Goal: Transaction & Acquisition: Purchase product/service

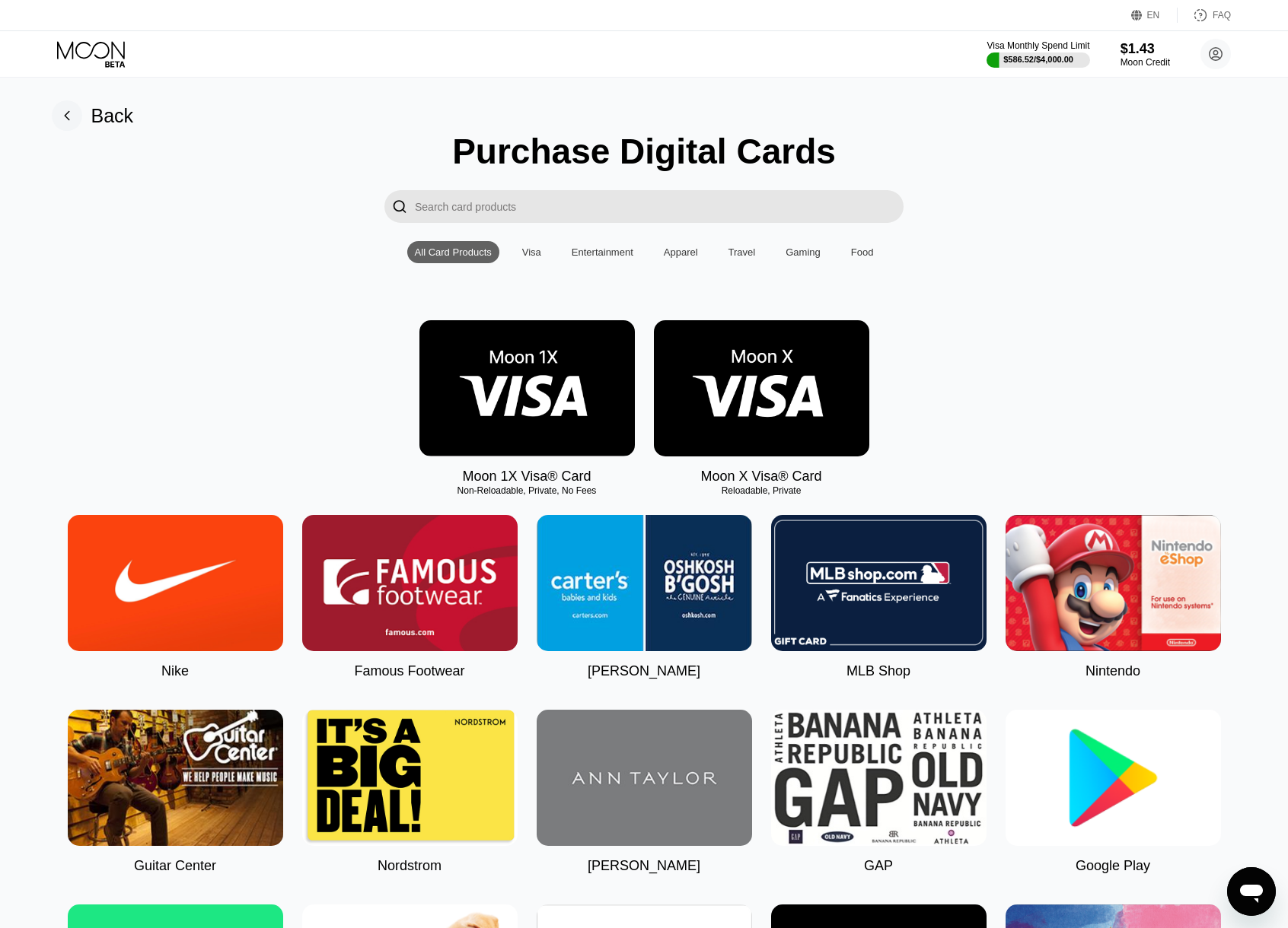
click at [1037, 54] on div at bounding box center [1037, 61] width 103 height 16
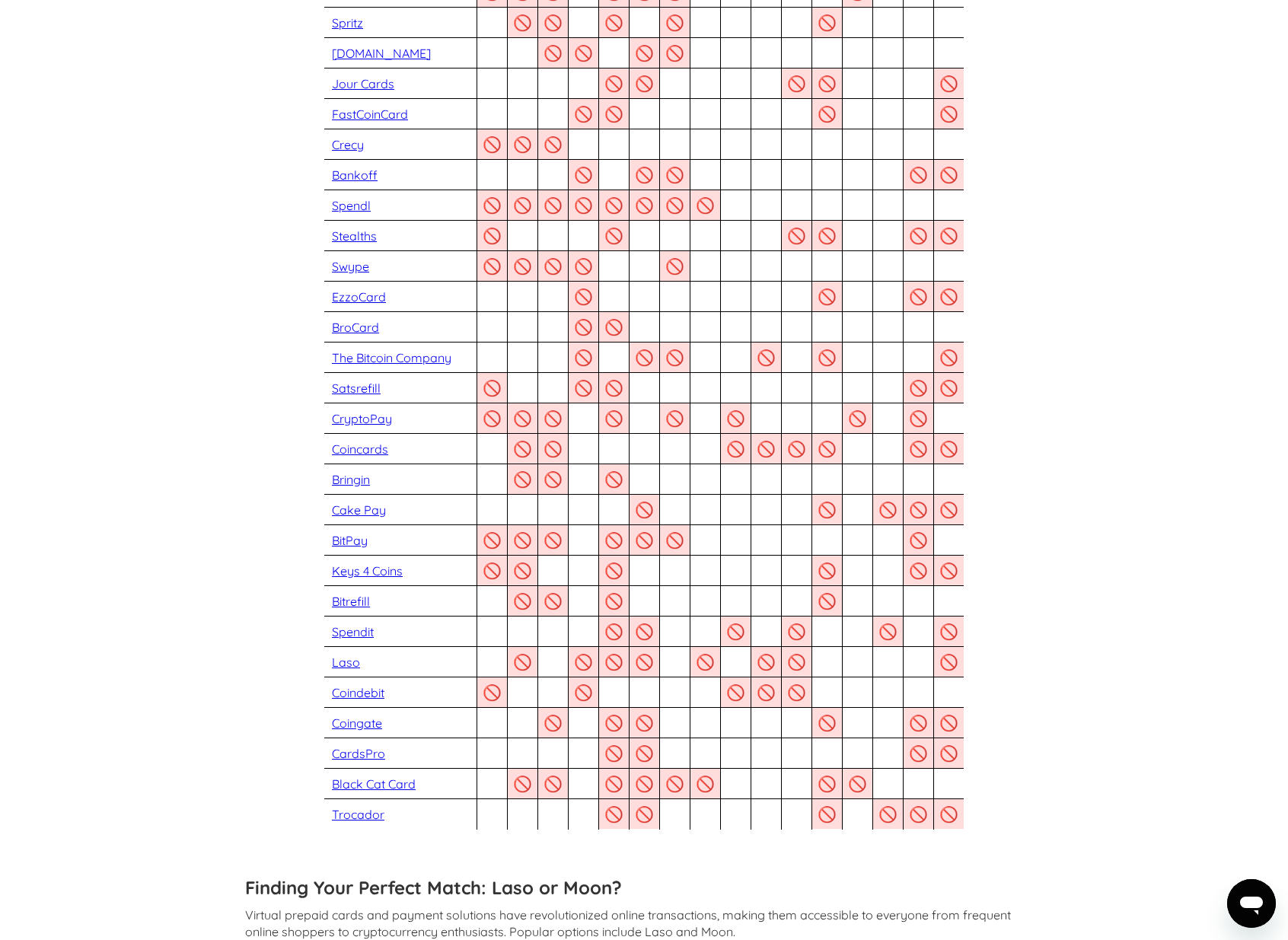
scroll to position [1460, 0]
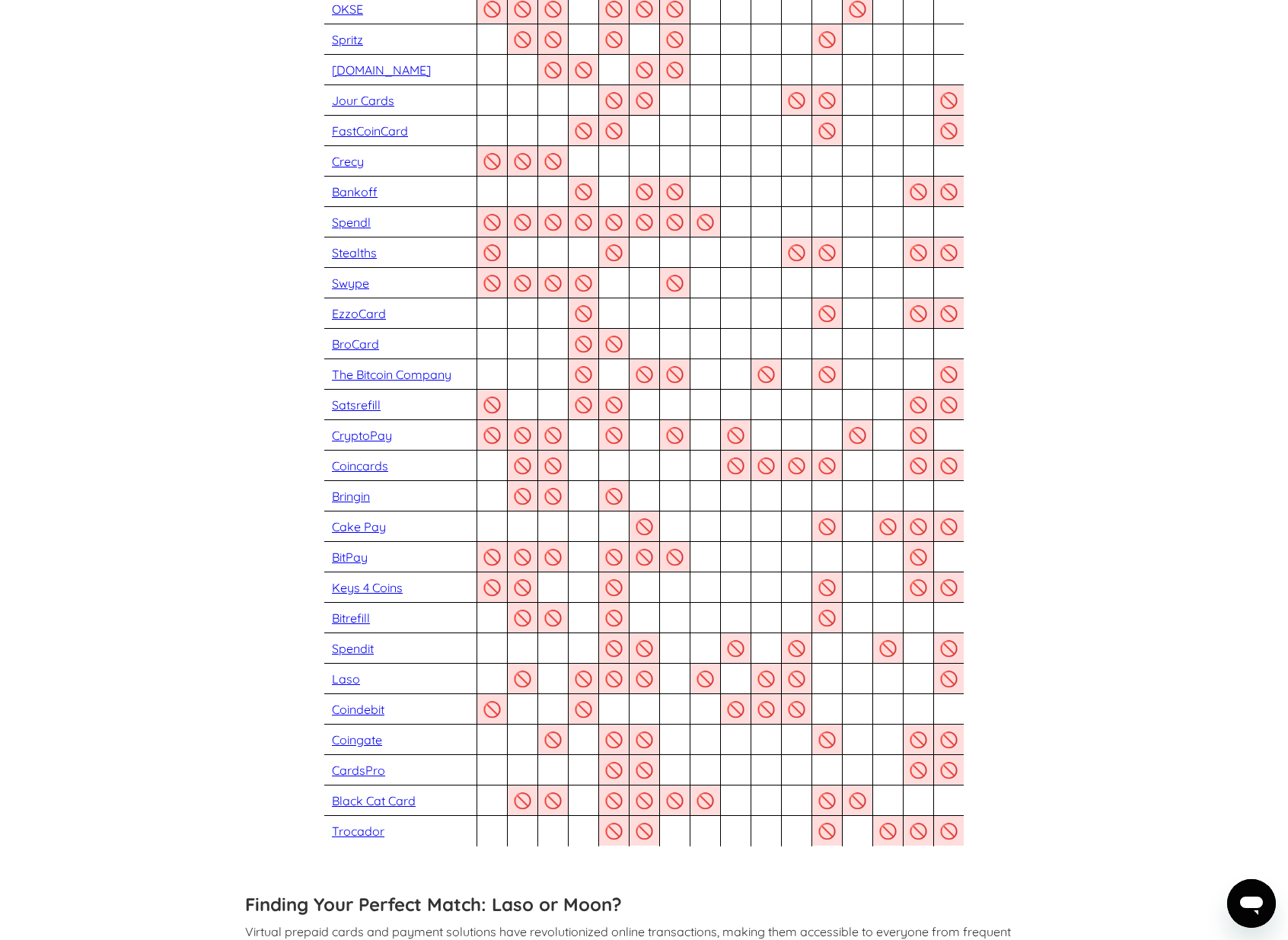
click at [359, 245] on link "Stealths" at bounding box center [355, 253] width 45 height 16
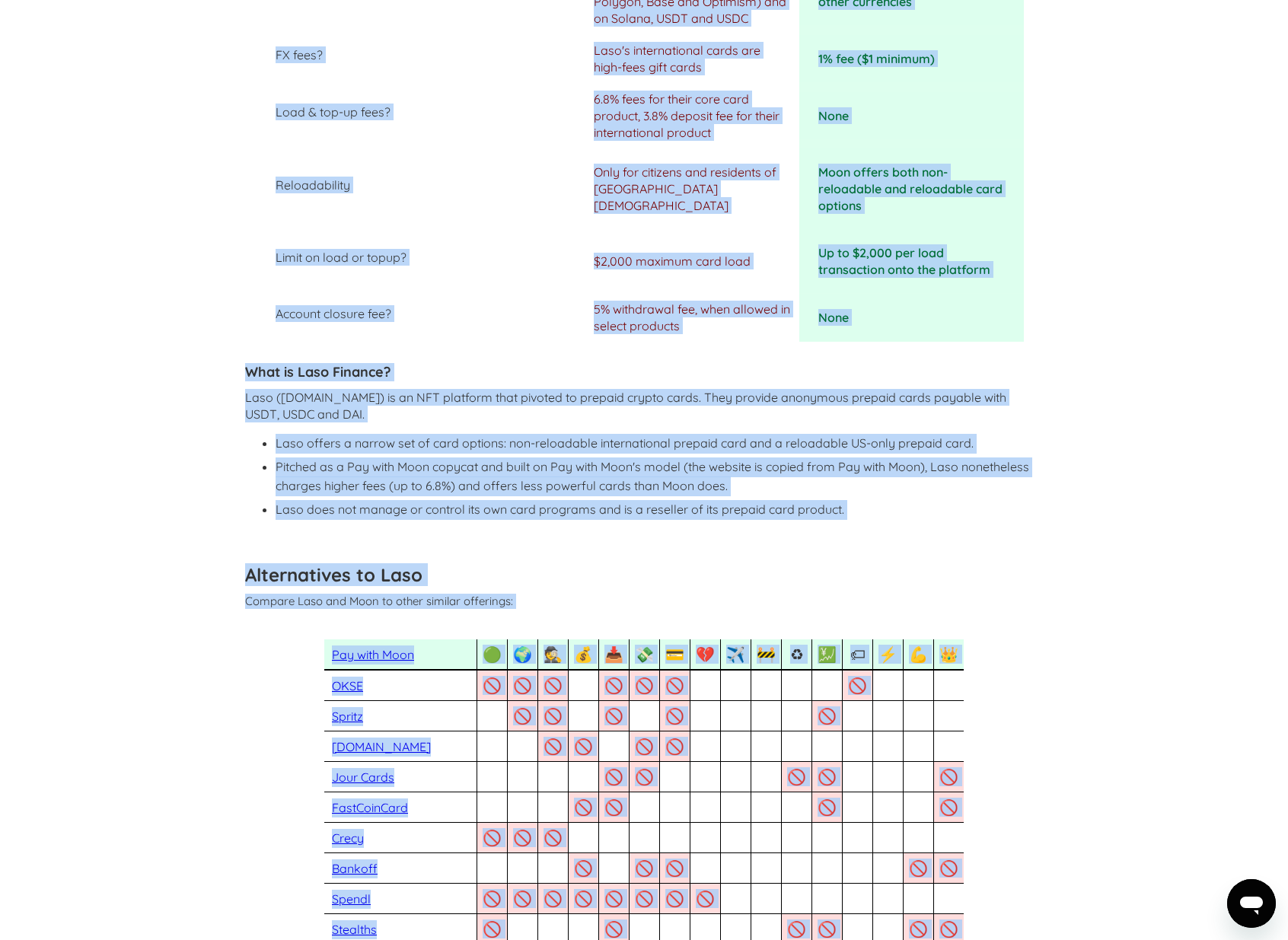
scroll to position [301, 0]
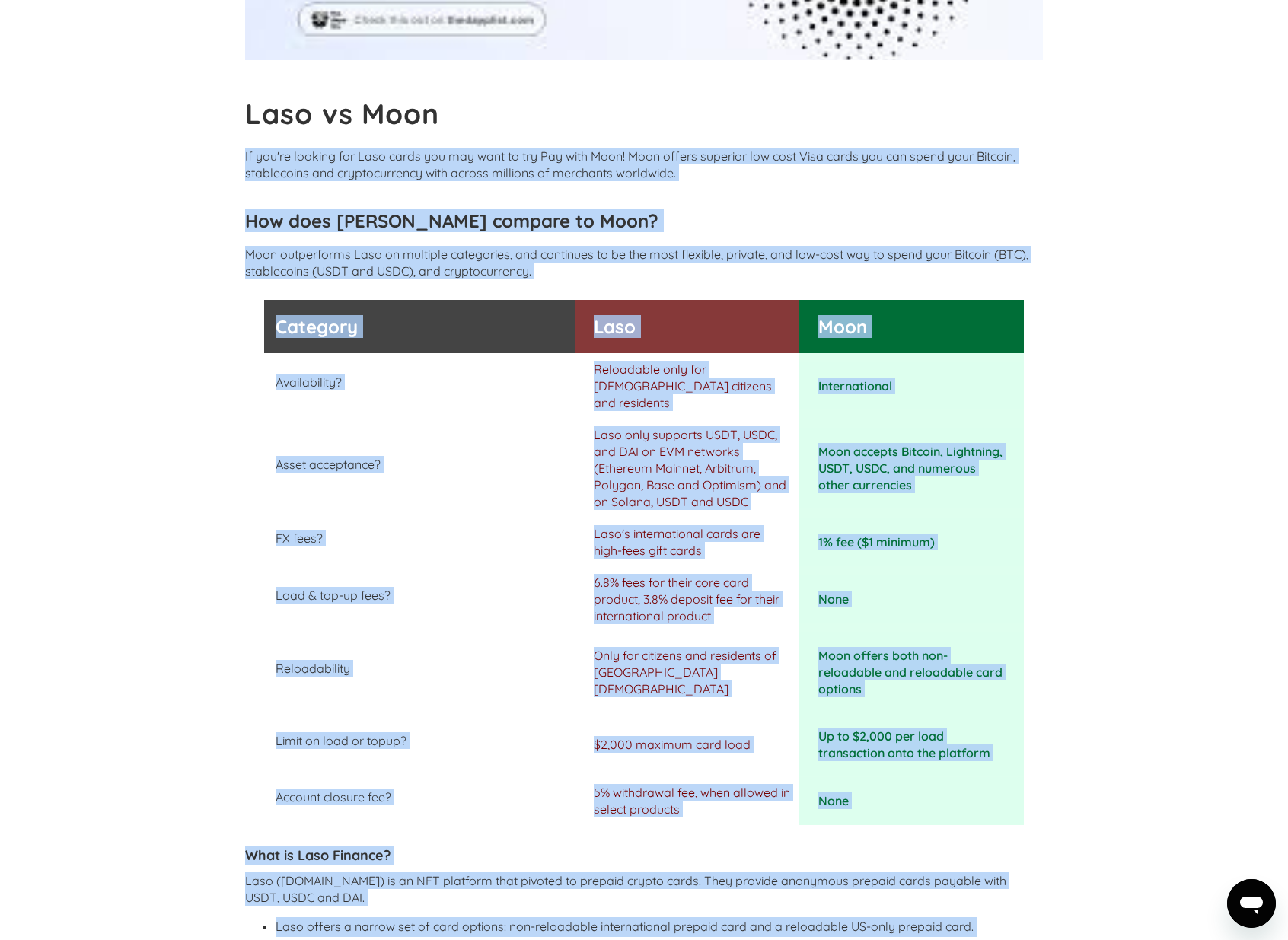
drag, startPoint x: 1087, startPoint y: 769, endPoint x: 266, endPoint y: 136, distance: 1036.7
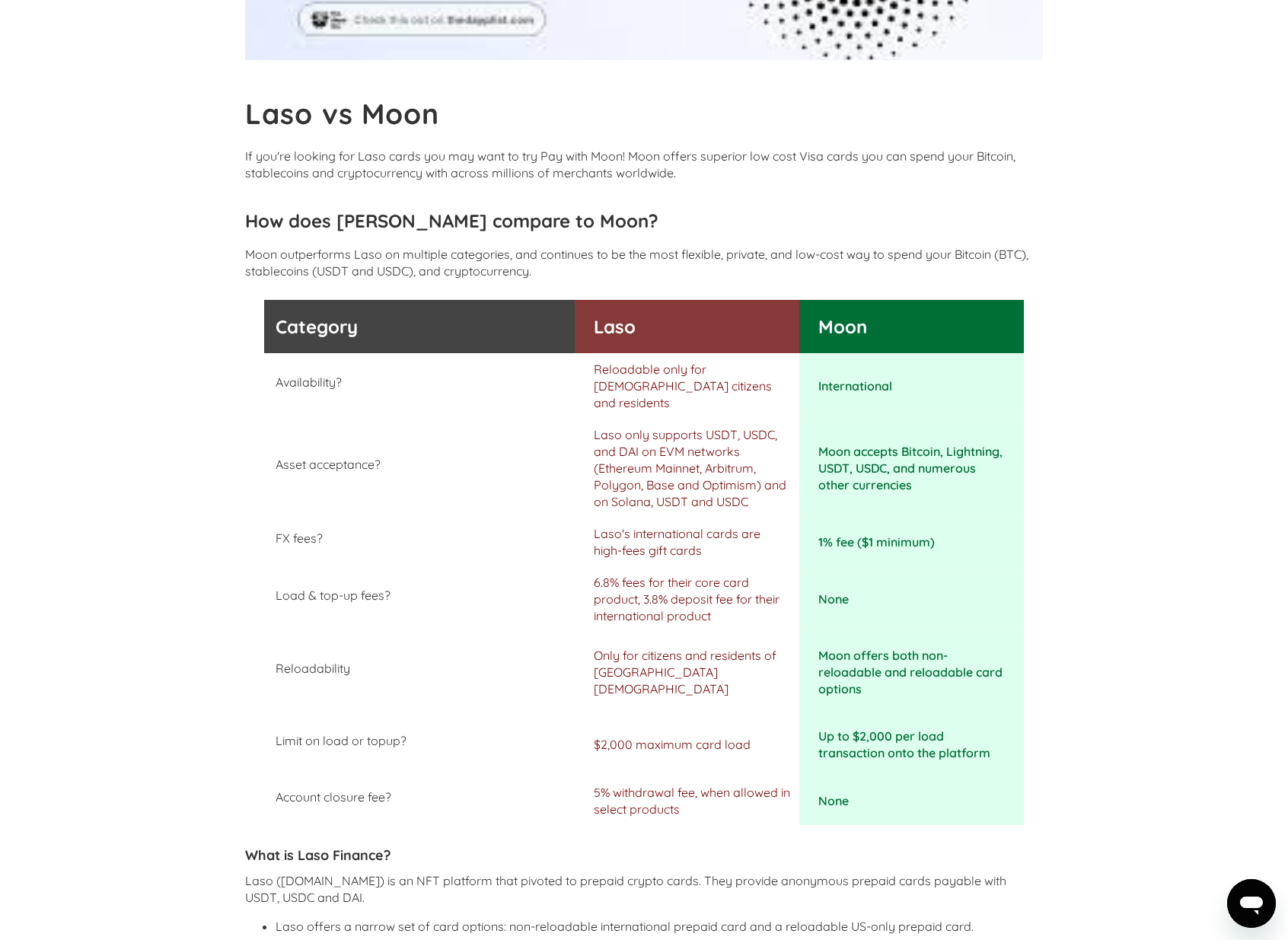
drag, startPoint x: 261, startPoint y: 105, endPoint x: 249, endPoint y: 98, distance: 13.9
click at [261, 105] on b "Laso vs Moon" at bounding box center [342, 113] width 194 height 35
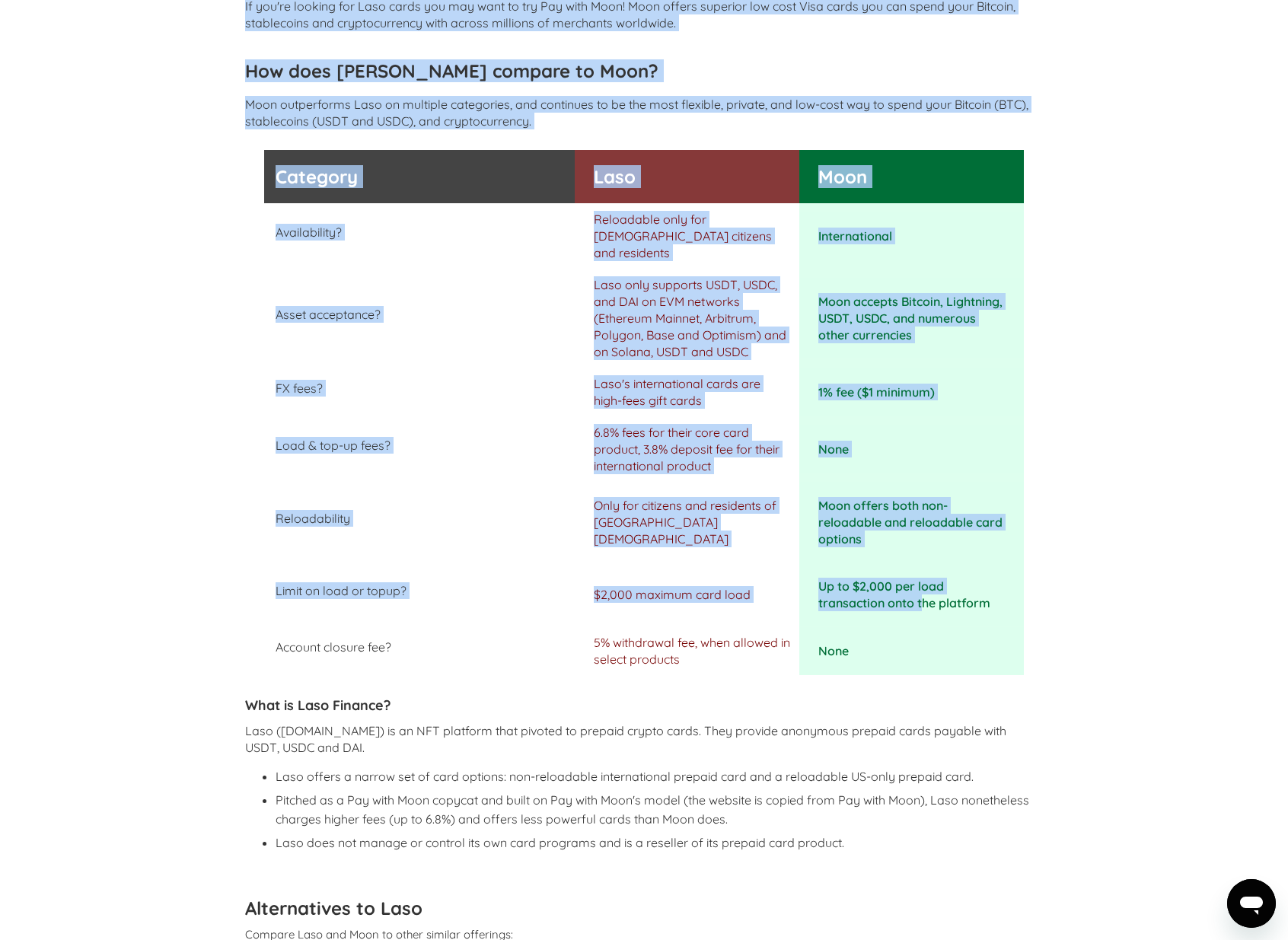
drag, startPoint x: 232, startPoint y: 95, endPoint x: 923, endPoint y: 590, distance: 850.0
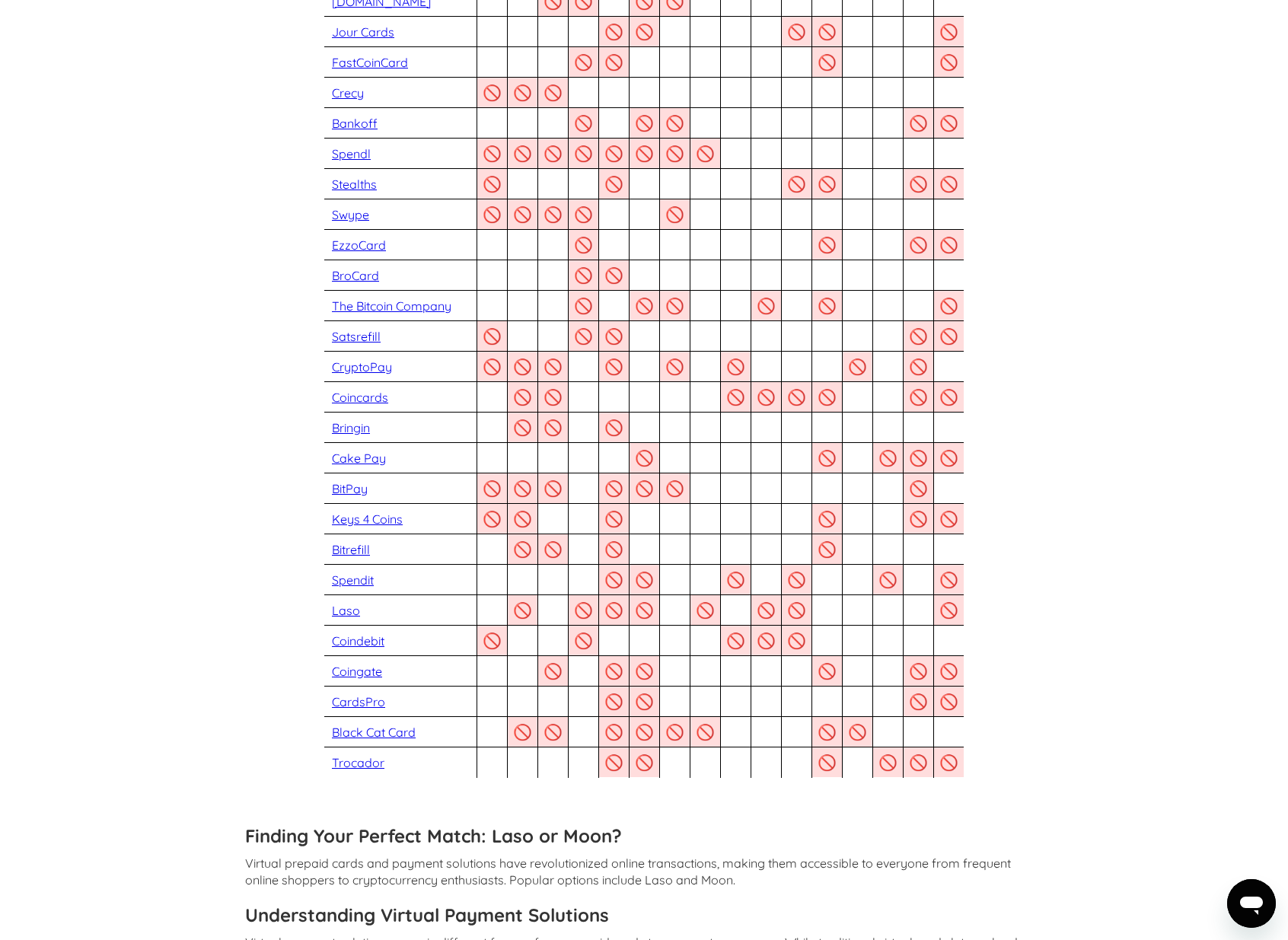
scroll to position [1769, 0]
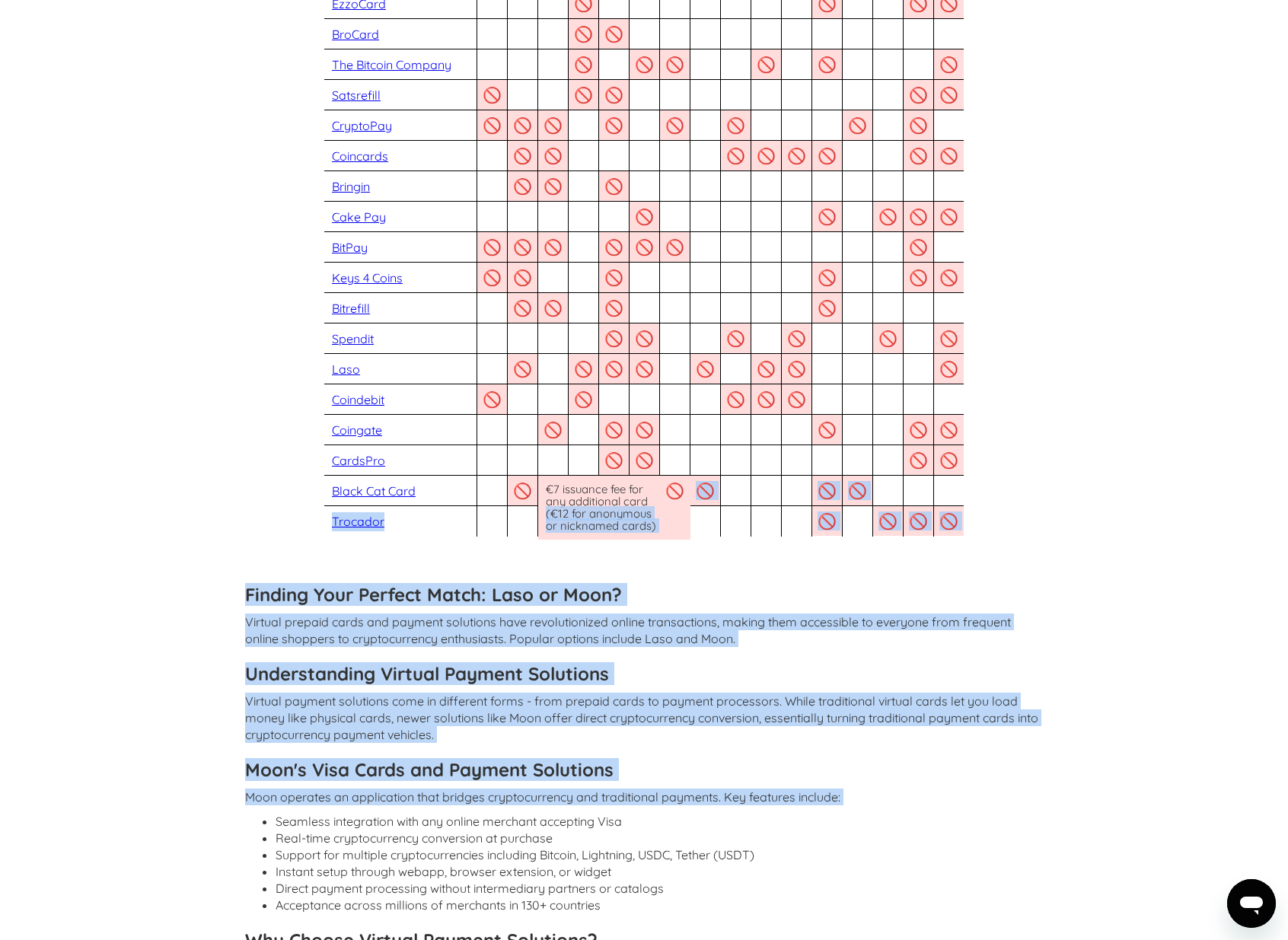
drag, startPoint x: 905, startPoint y: 693, endPoint x: 658, endPoint y: 489, distance: 320.4
click at [660, 486] on div "Laso vs Moon If you're looking for Laso cards you may want to try Pay with Moon…" at bounding box center [644, 161] width 798 height 3066
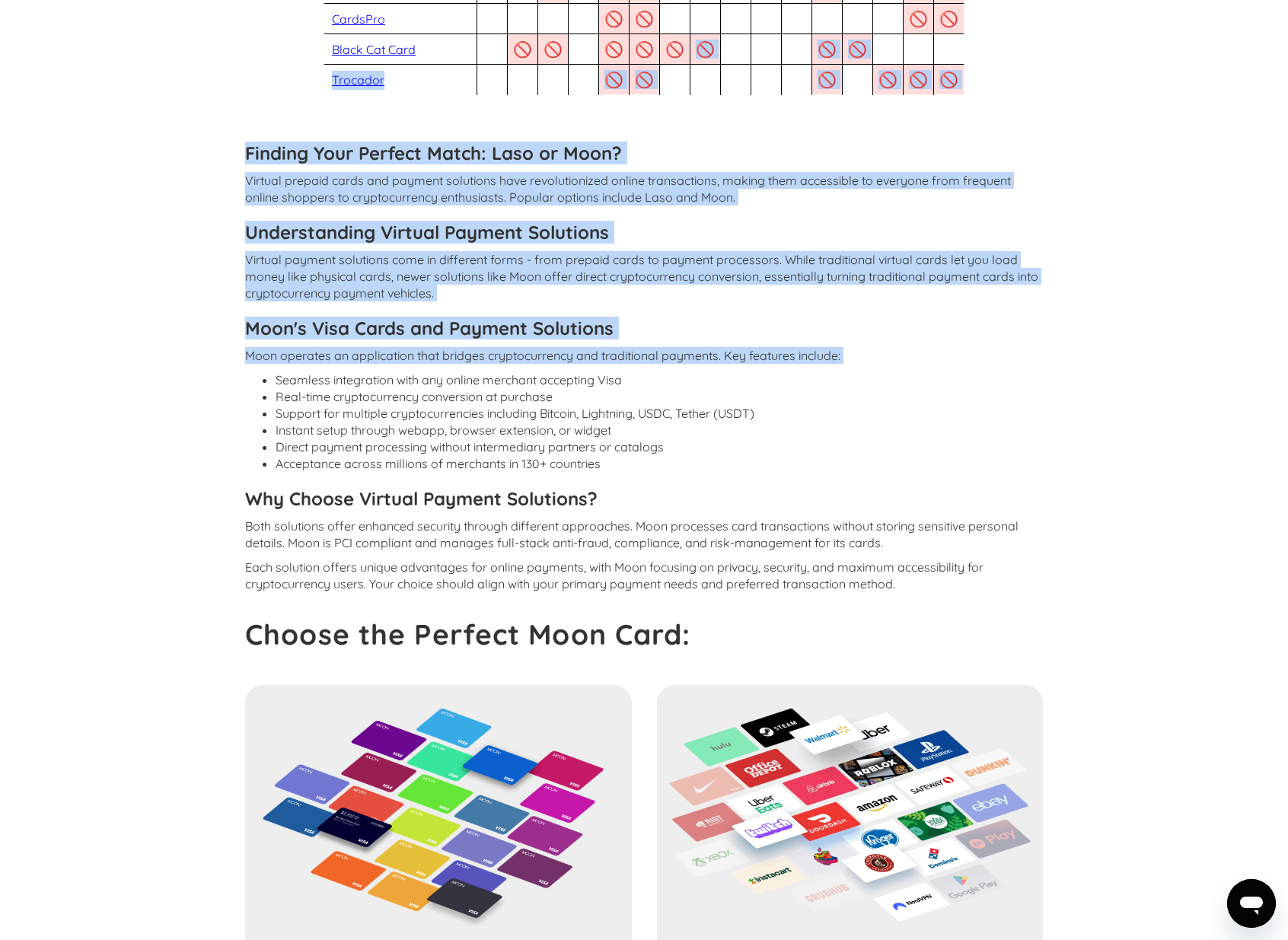
scroll to position [2274, 0]
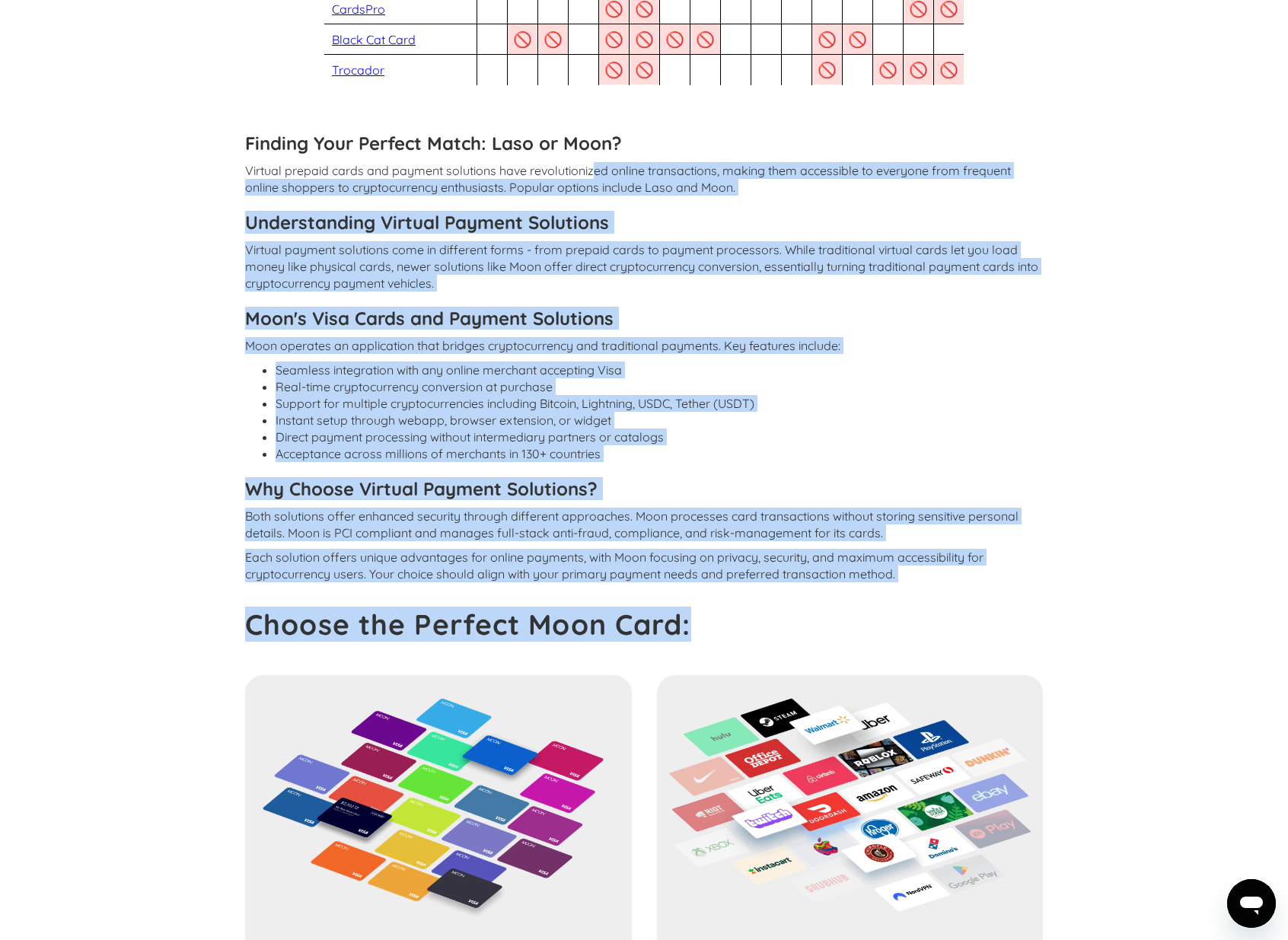
drag, startPoint x: 830, startPoint y: 572, endPoint x: 596, endPoint y: 342, distance: 328.1
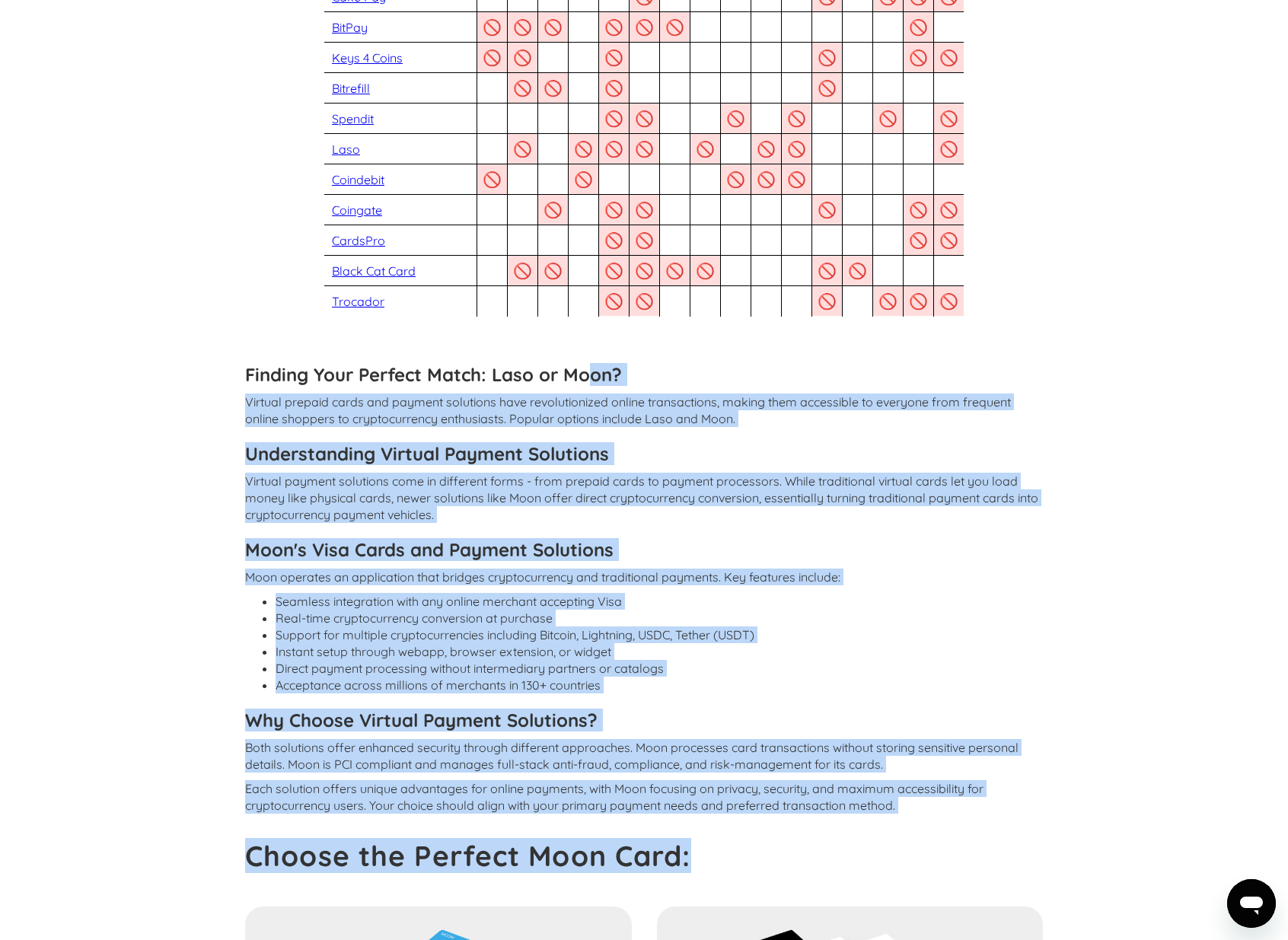
scroll to position [1973, 0]
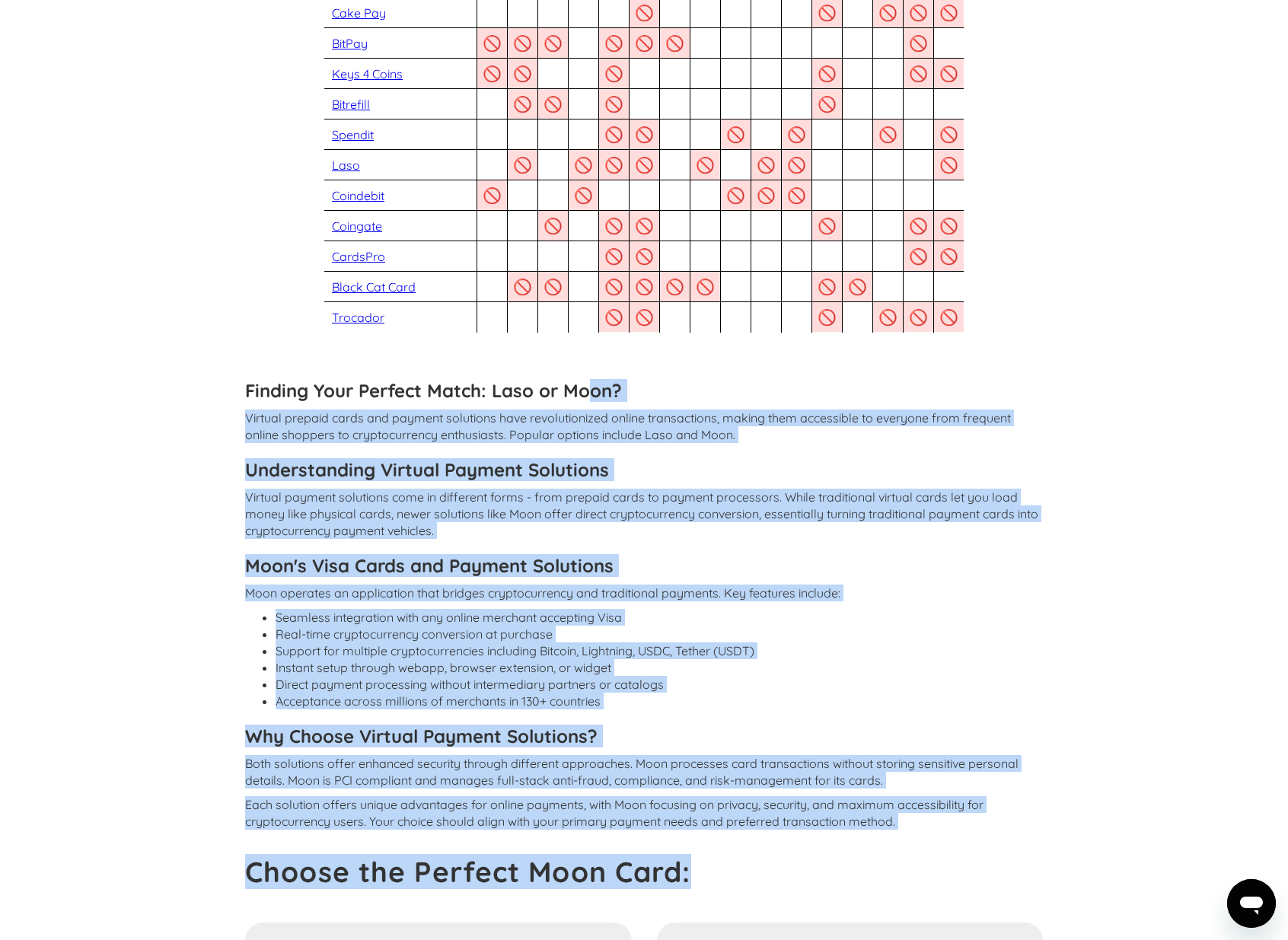
click at [642, 515] on p "Virtual payment solutions come in different forms - from prepaid cards to payme…" at bounding box center [644, 514] width 798 height 50
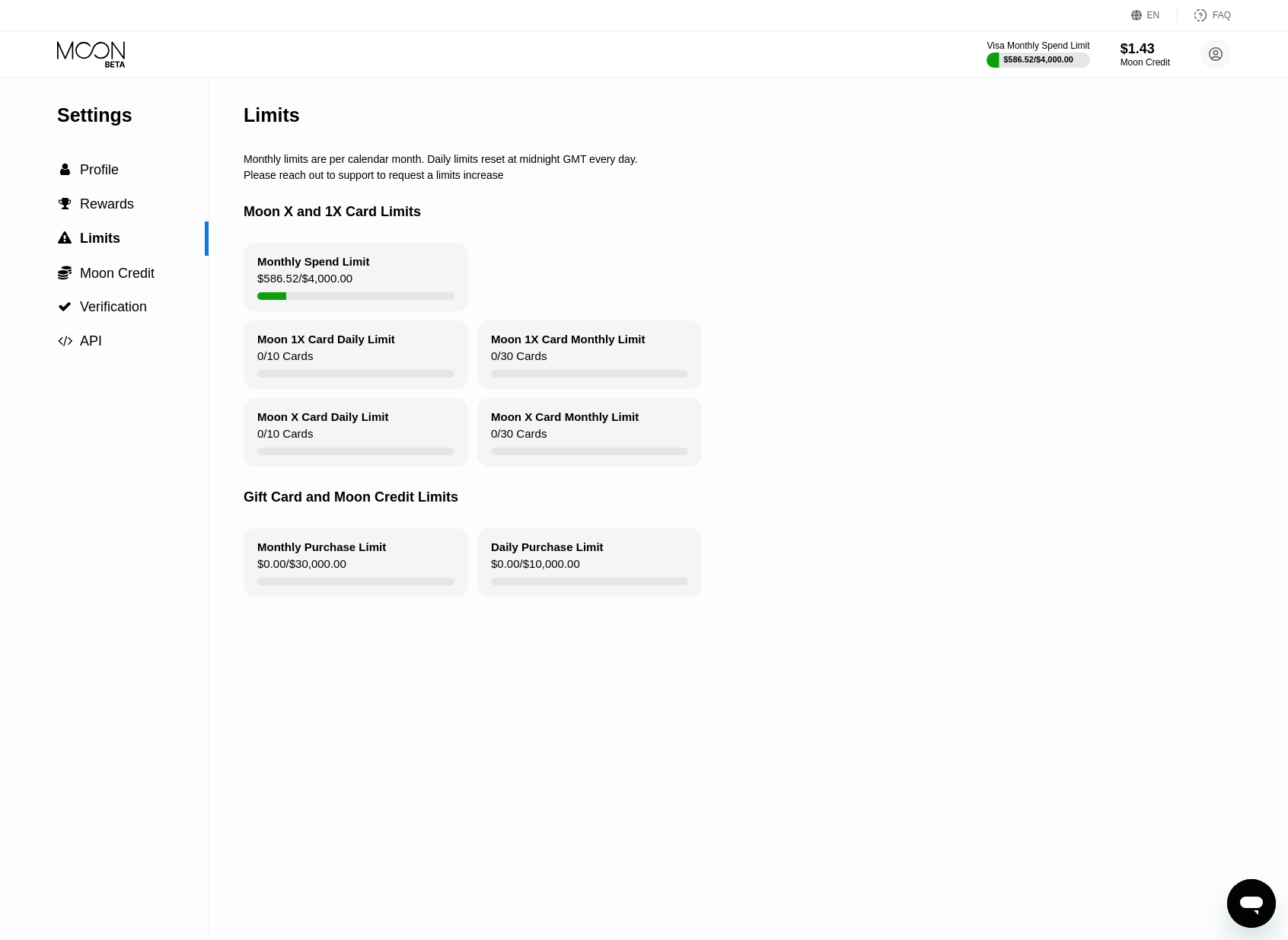
click at [1133, 46] on div "$1.43" at bounding box center [1144, 49] width 49 height 16
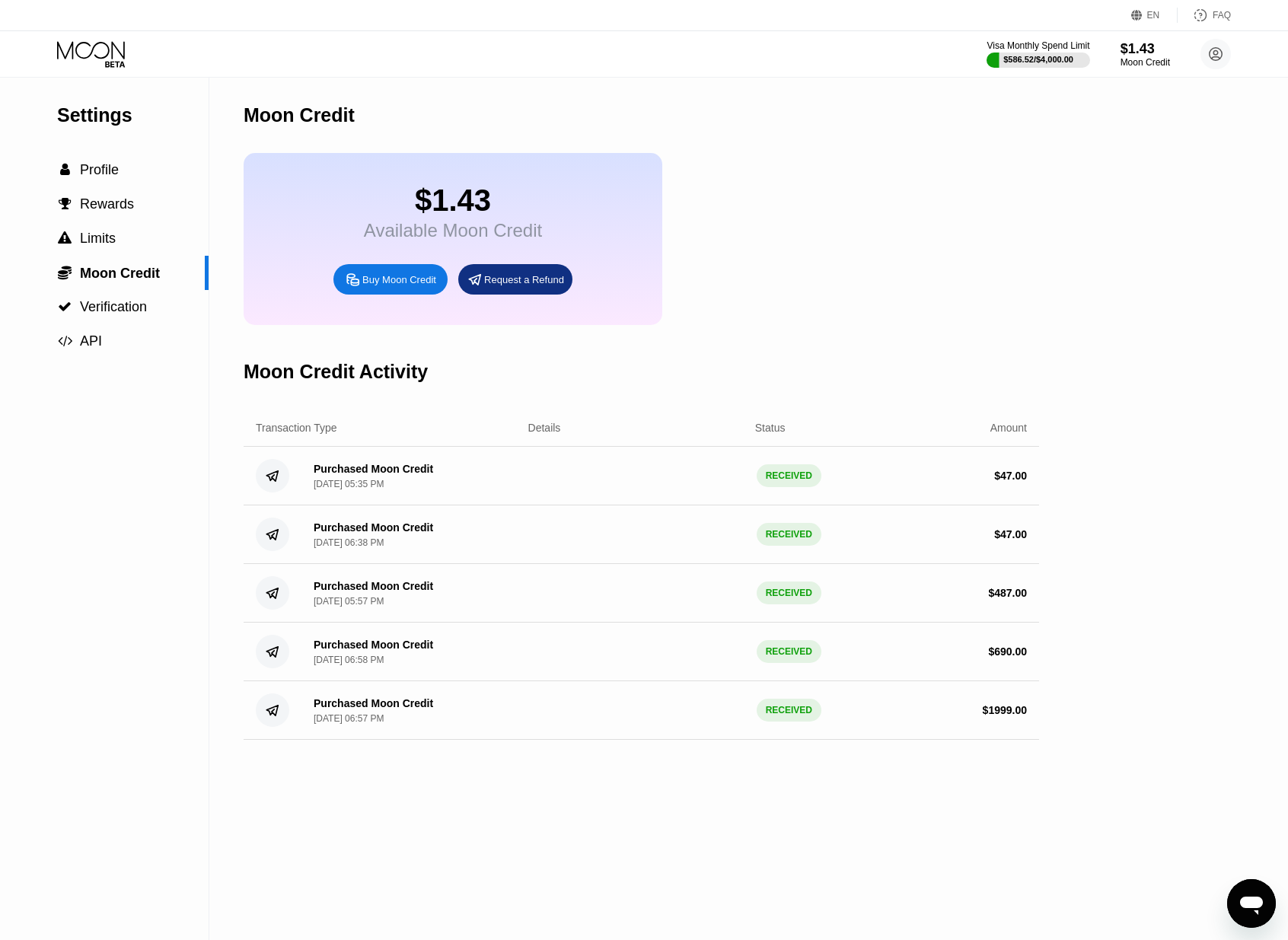
click at [415, 288] on div "Buy Moon Credit" at bounding box center [390, 278] width 114 height 30
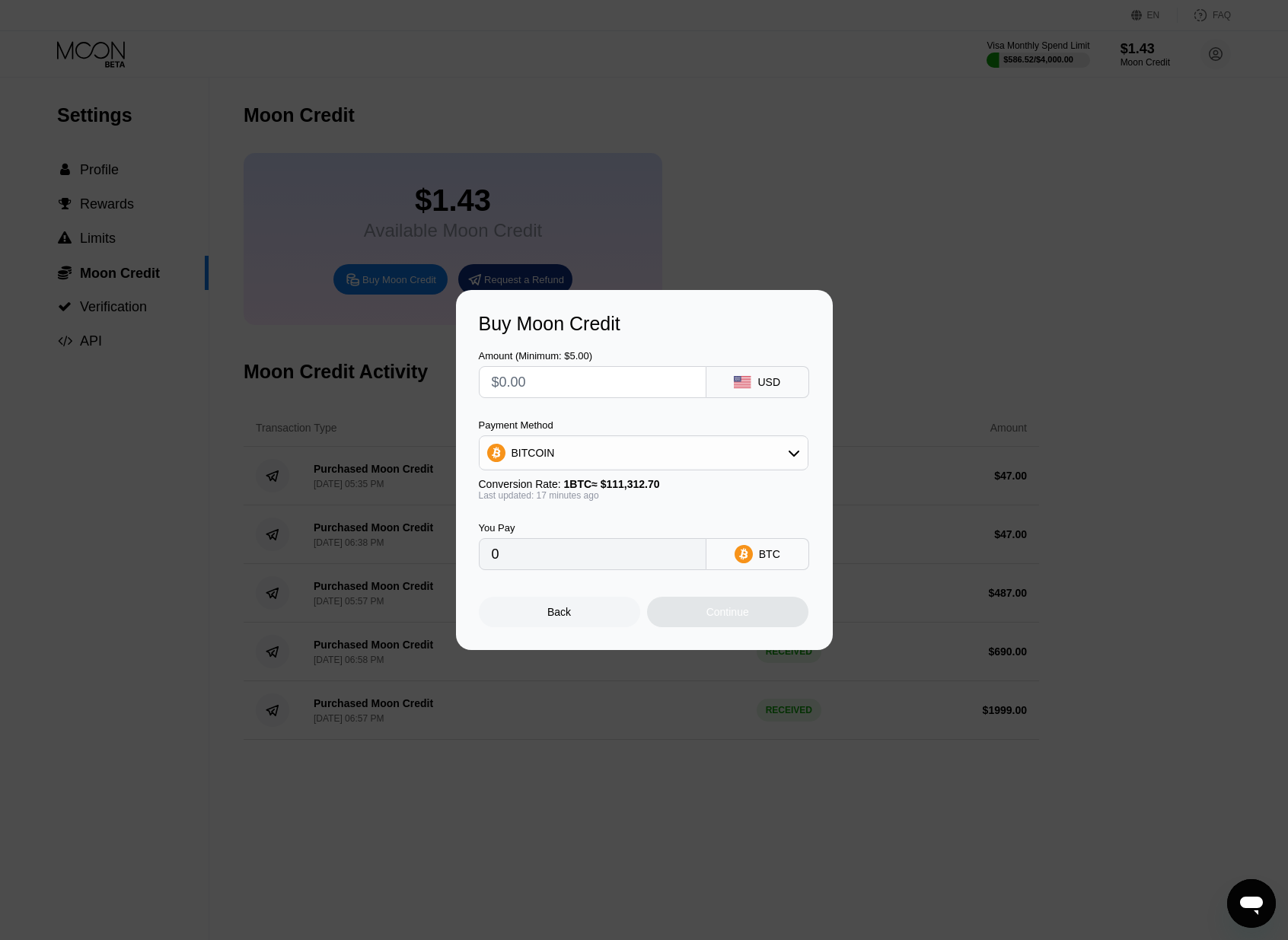
click at [595, 457] on div "BITCOIN" at bounding box center [643, 452] width 328 height 30
click at [582, 534] on span "USDT on TRON" at bounding box center [554, 528] width 77 height 12
type input "0.00"
click at [839, 196] on div at bounding box center [650, 470] width 1299 height 940
click at [590, 622] on div "Back" at bounding box center [559, 611] width 162 height 30
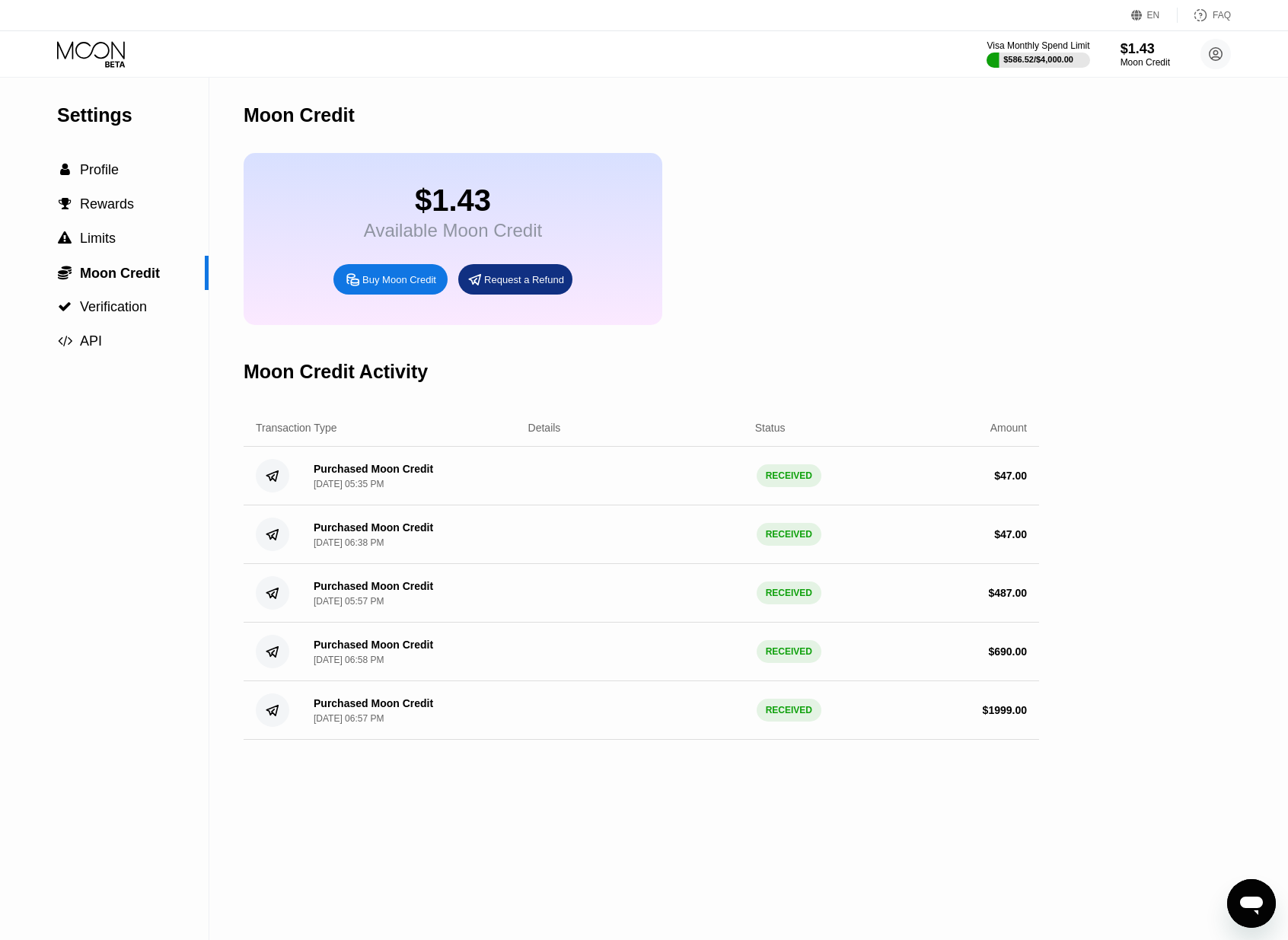
click at [839, 201] on div "$1.43 Available Moon Credit Buy Moon Credit Request a Refund" at bounding box center [641, 239] width 795 height 172
click at [389, 278] on div "Buy Moon Credit" at bounding box center [399, 279] width 74 height 13
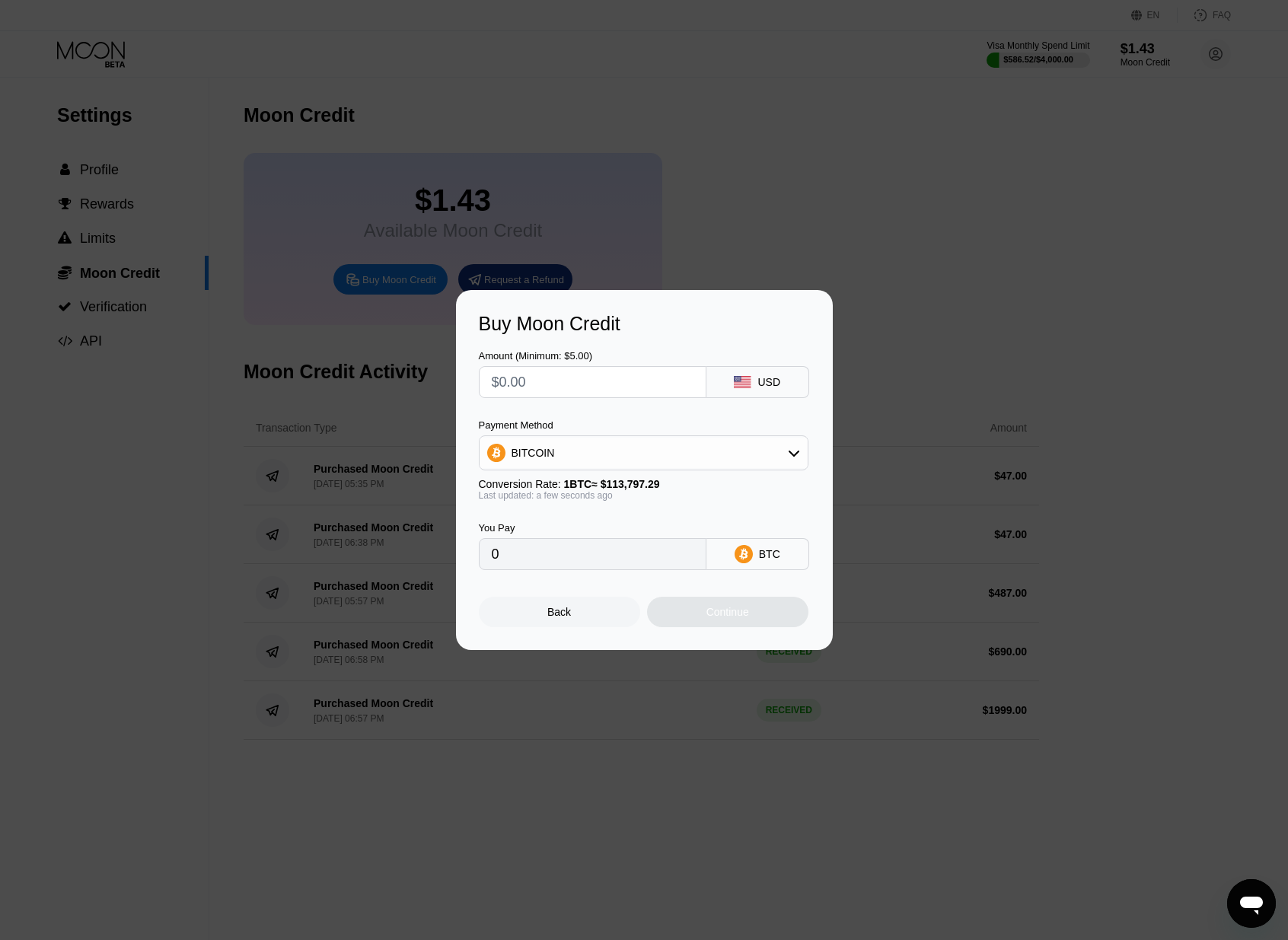
drag, startPoint x: 617, startPoint y: 434, endPoint x: 633, endPoint y: 473, distance: 42.2
click at [617, 435] on div "BITCOIN" at bounding box center [643, 452] width 330 height 35
click at [628, 465] on div "BITCOIN" at bounding box center [643, 452] width 328 height 30
drag, startPoint x: 604, startPoint y: 525, endPoint x: 598, endPoint y: 440, distance: 85.2
click at [604, 525] on div "USDT on TRON" at bounding box center [653, 528] width 287 height 12
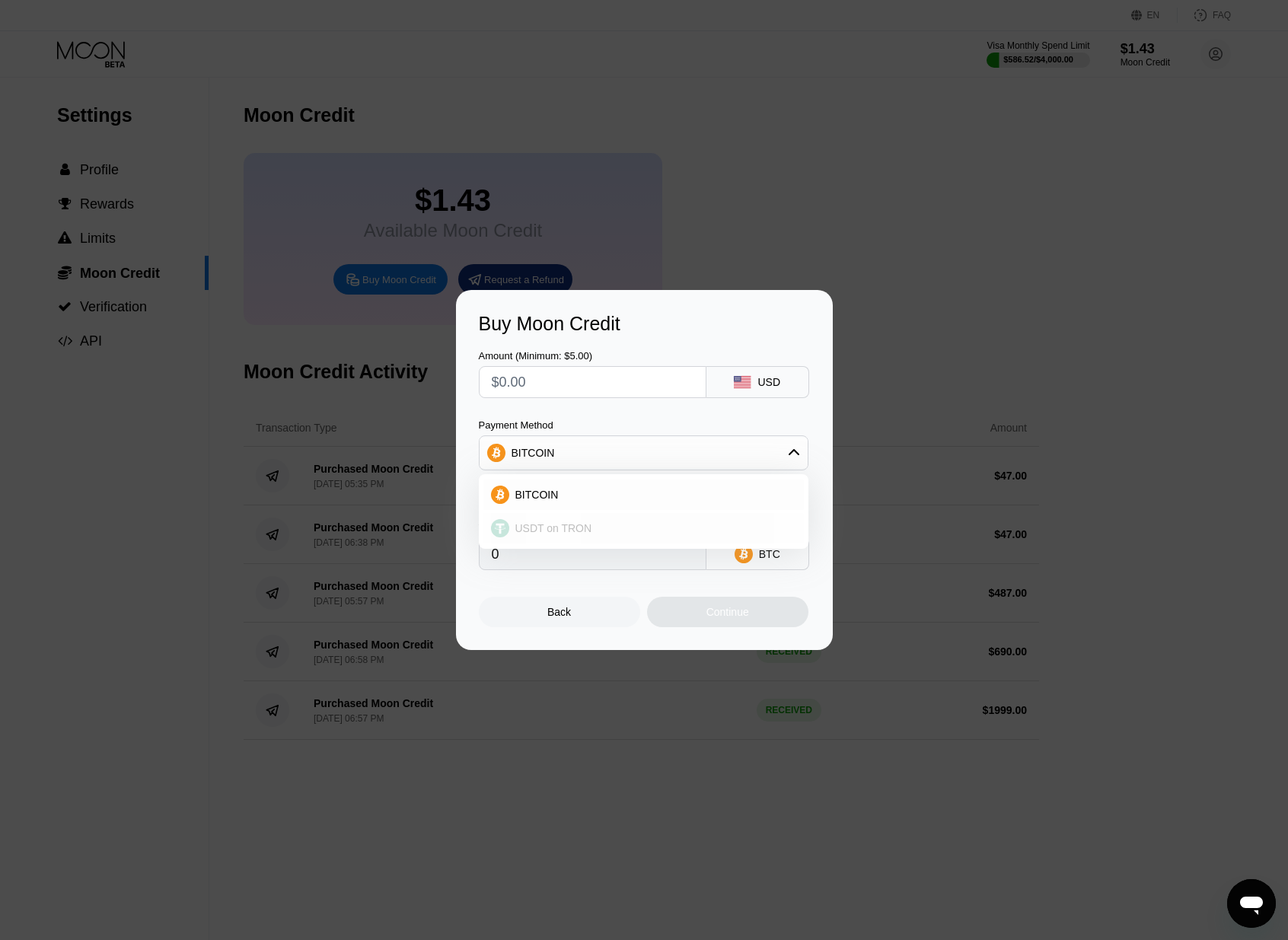
type input "0.00"
click at [586, 380] on input "text" at bounding box center [592, 381] width 202 height 30
type input "$3"
type input "3.03"
type input "$33"
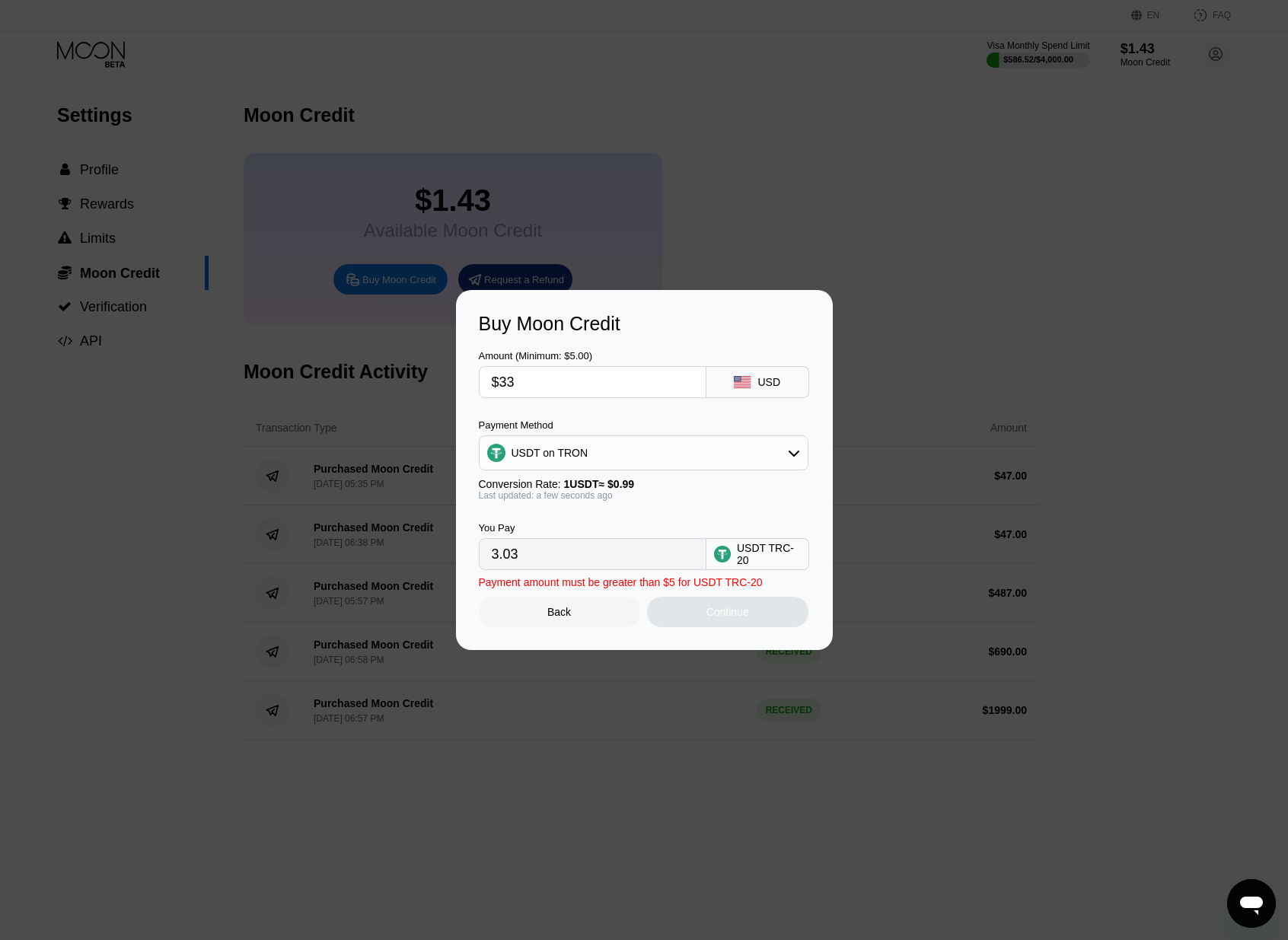
type input "33.33"
type input "$33"
click at [767, 620] on div "Continue" at bounding box center [727, 611] width 162 height 30
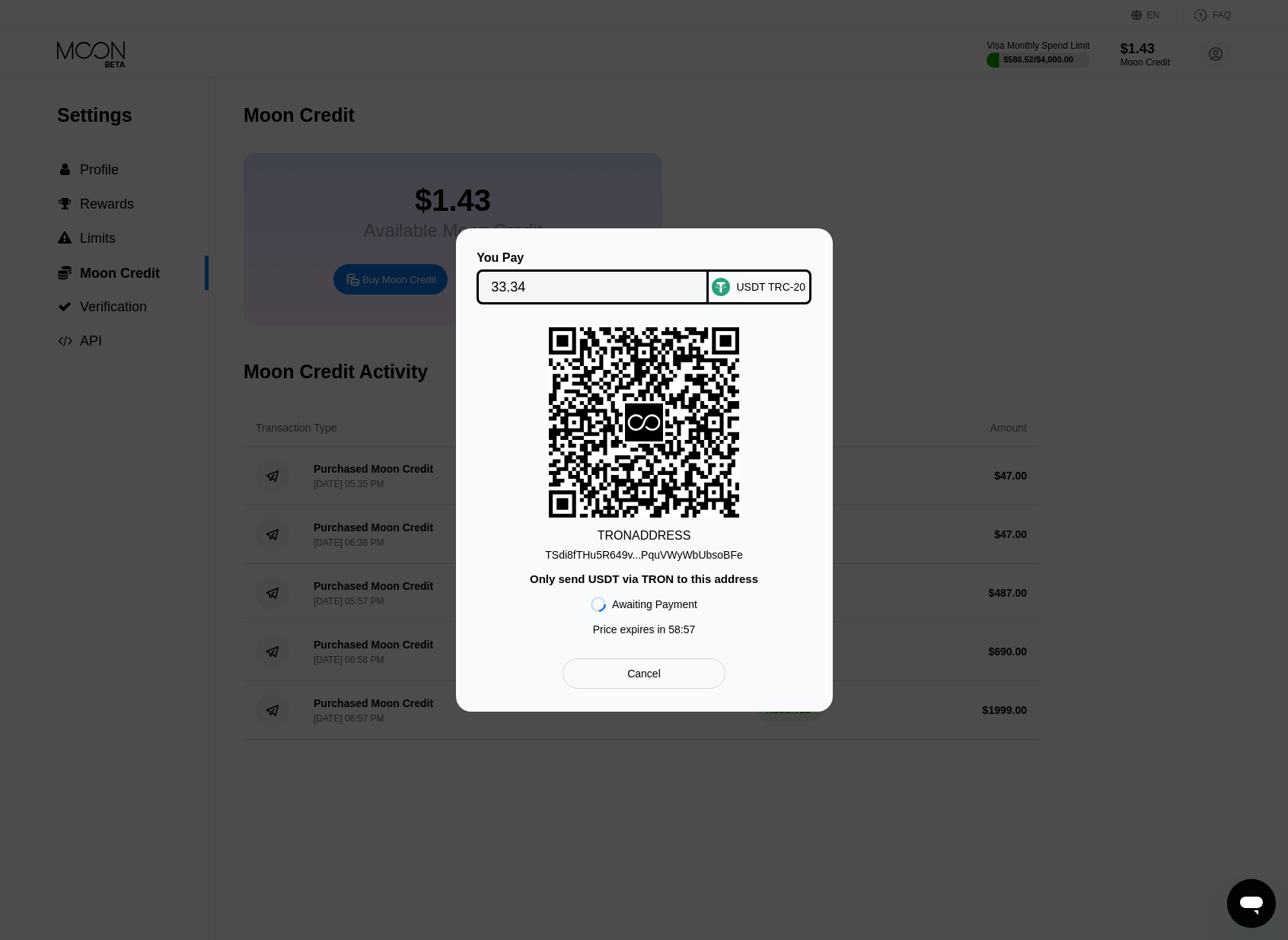
click at [717, 562] on div "TRON ADDRESS TSdi8fTHu5R649v...PquVWyWbUbsoBFe Only send USDT via TRON to this …" at bounding box center [644, 484] width 331 height 316
click at [722, 557] on div "TSdi8fTHu5R649v...PquVWyWbUbsoBFe" at bounding box center [644, 554] width 198 height 12
click at [715, 552] on div "TSdi8fTHu5R649v...PquVWyWbUbsoBFe" at bounding box center [644, 554] width 198 height 12
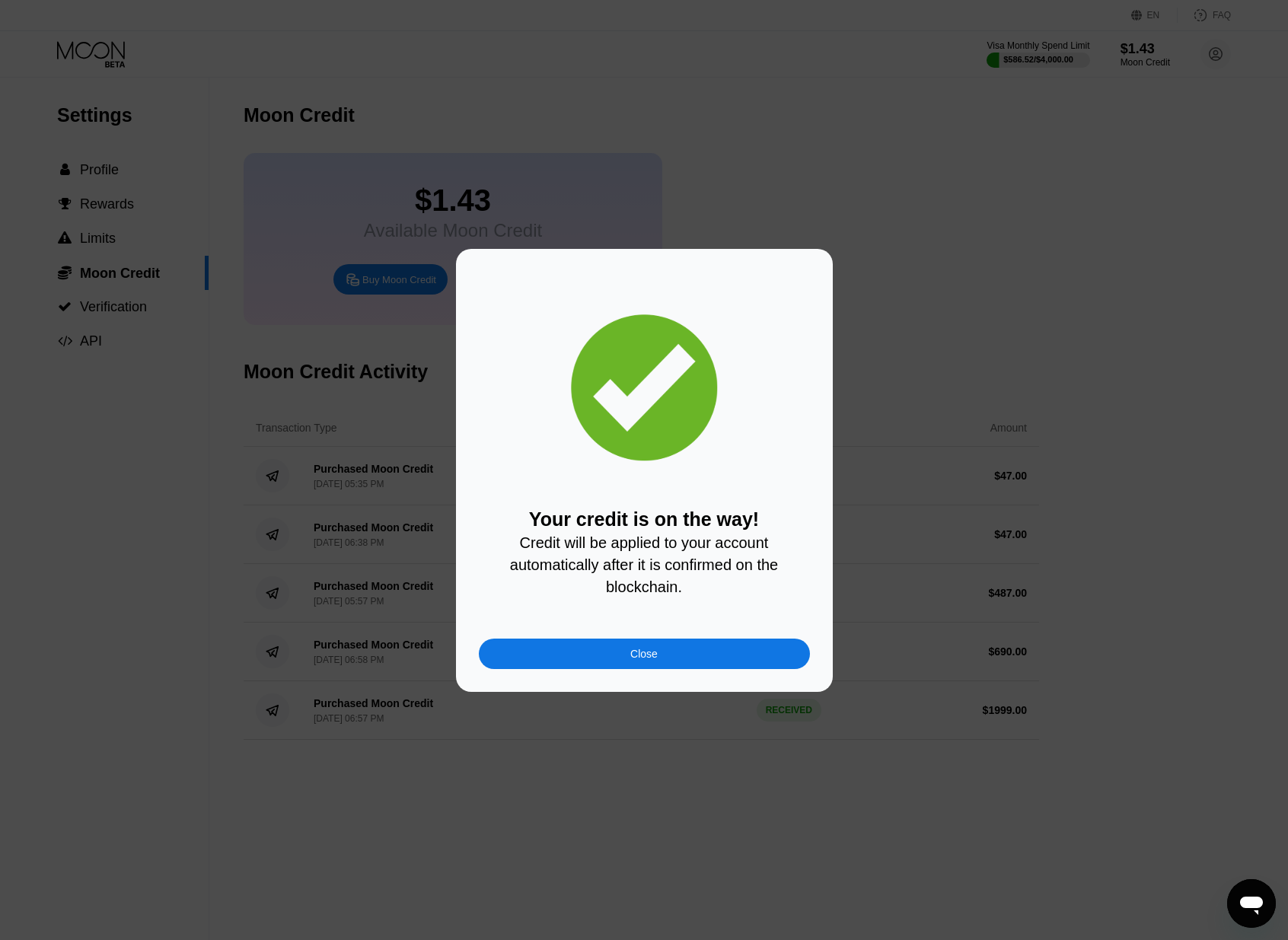
click at [675, 649] on div "Close" at bounding box center [644, 653] width 331 height 30
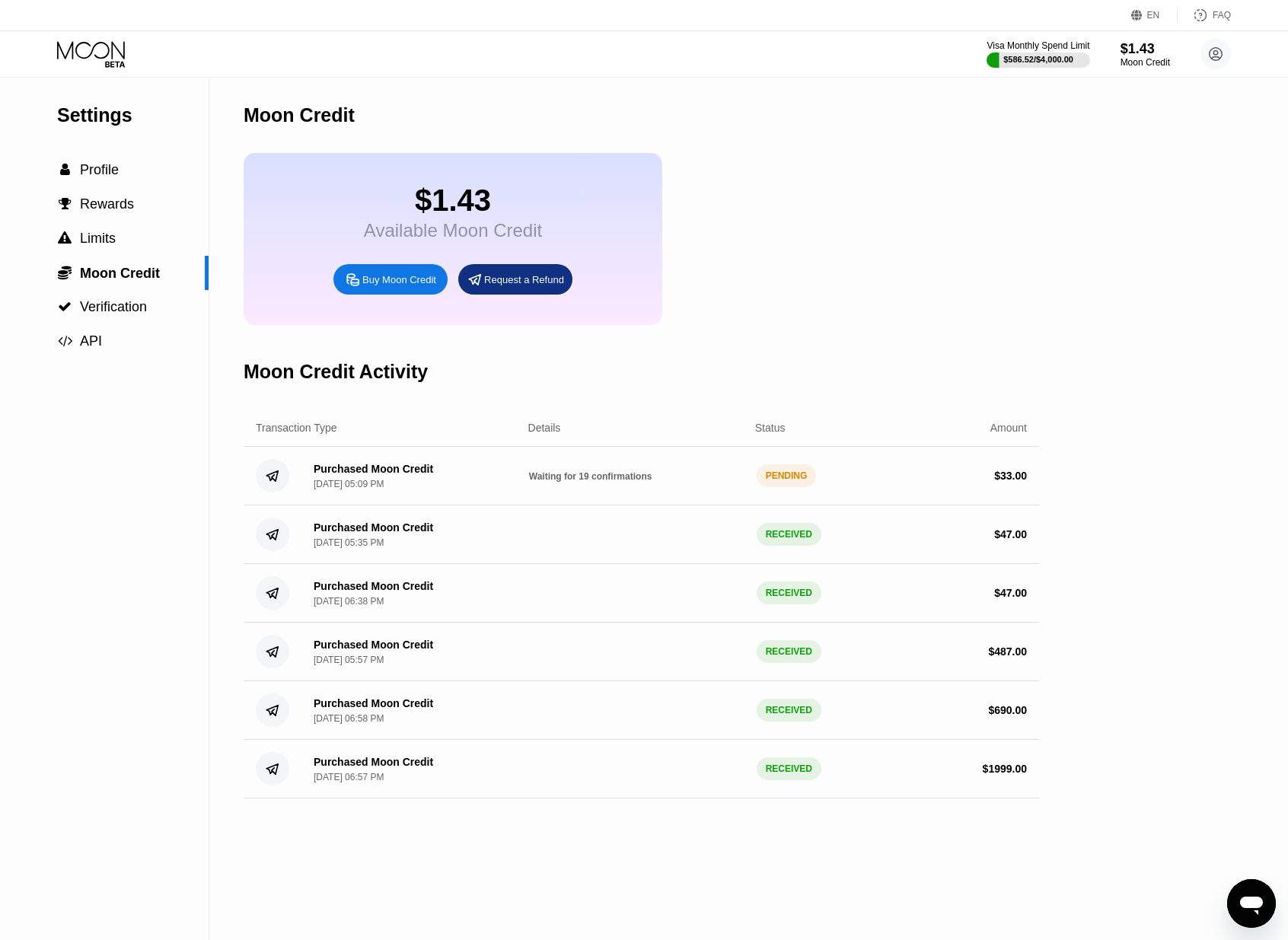
click at [797, 313] on div "$1.43 Available Moon Credit Buy Moon Credit Request a Refund" at bounding box center [641, 239] width 795 height 172
click at [788, 195] on div "$1.43 Available Moon Credit Buy Moon Credit Request a Refund" at bounding box center [641, 239] width 795 height 172
click at [138, 164] on div " Profile" at bounding box center [104, 169] width 208 height 16
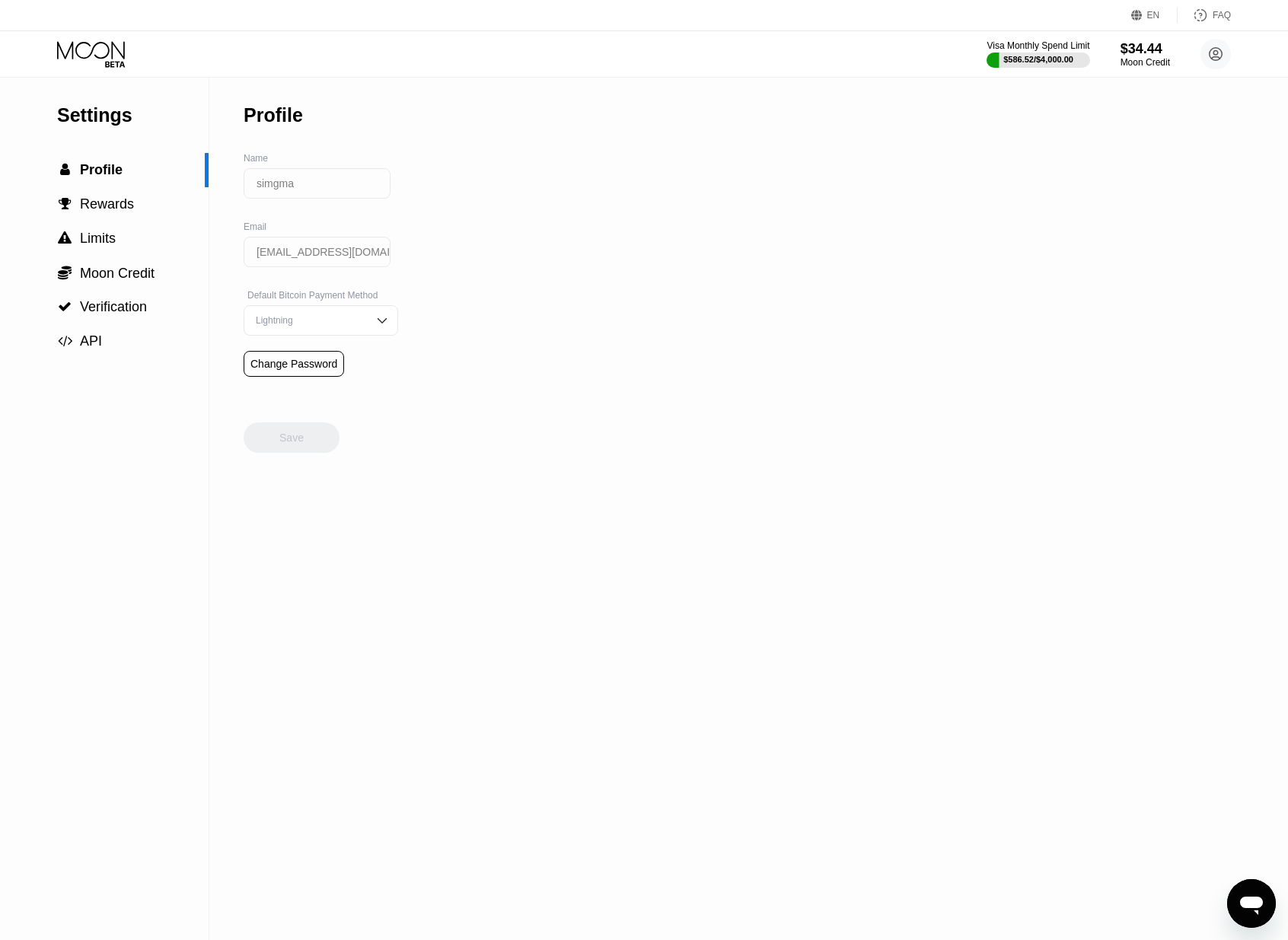
click at [102, 53] on icon at bounding box center [93, 54] width 71 height 27
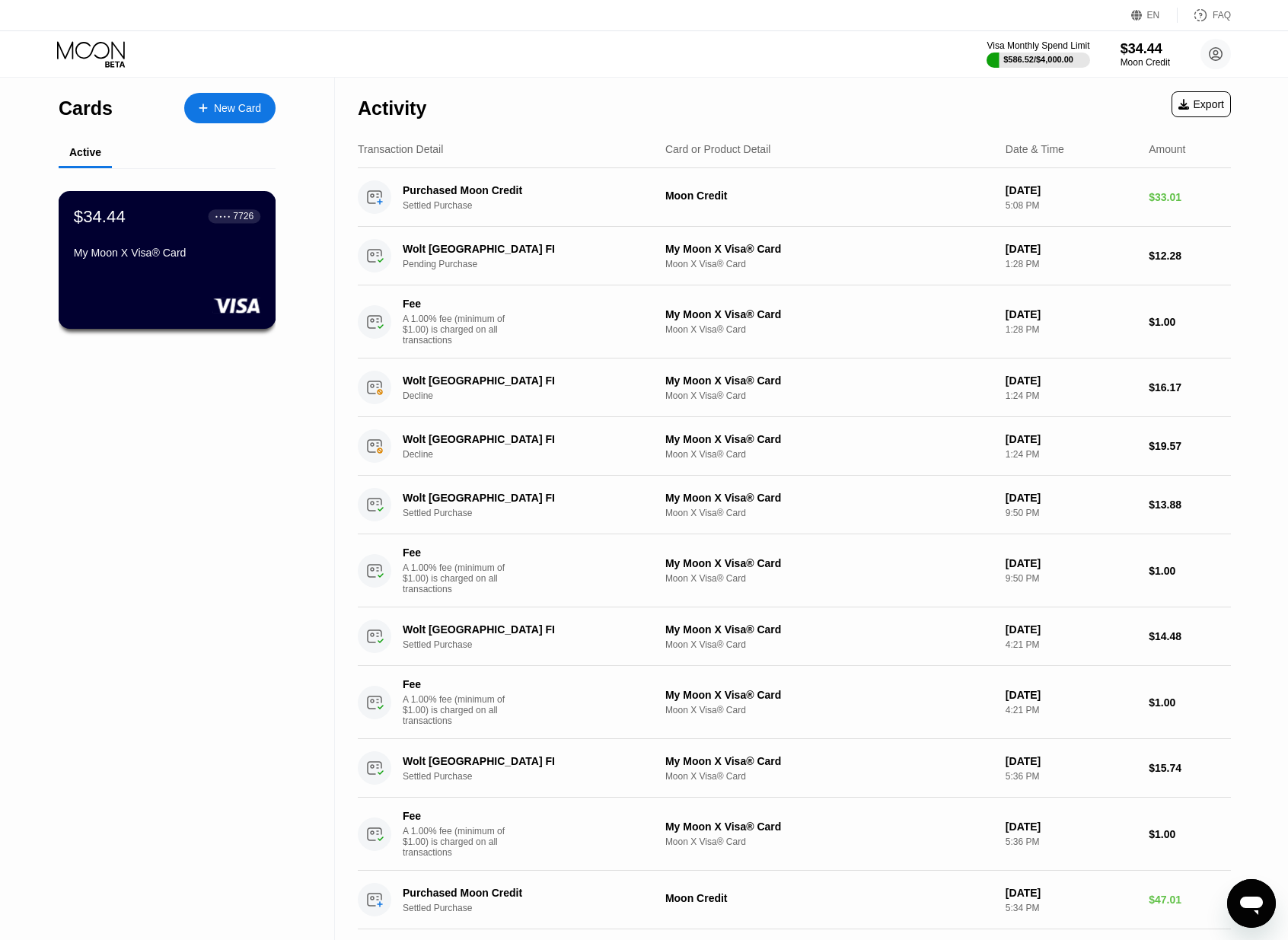
click at [112, 301] on div at bounding box center [167, 305] width 187 height 16
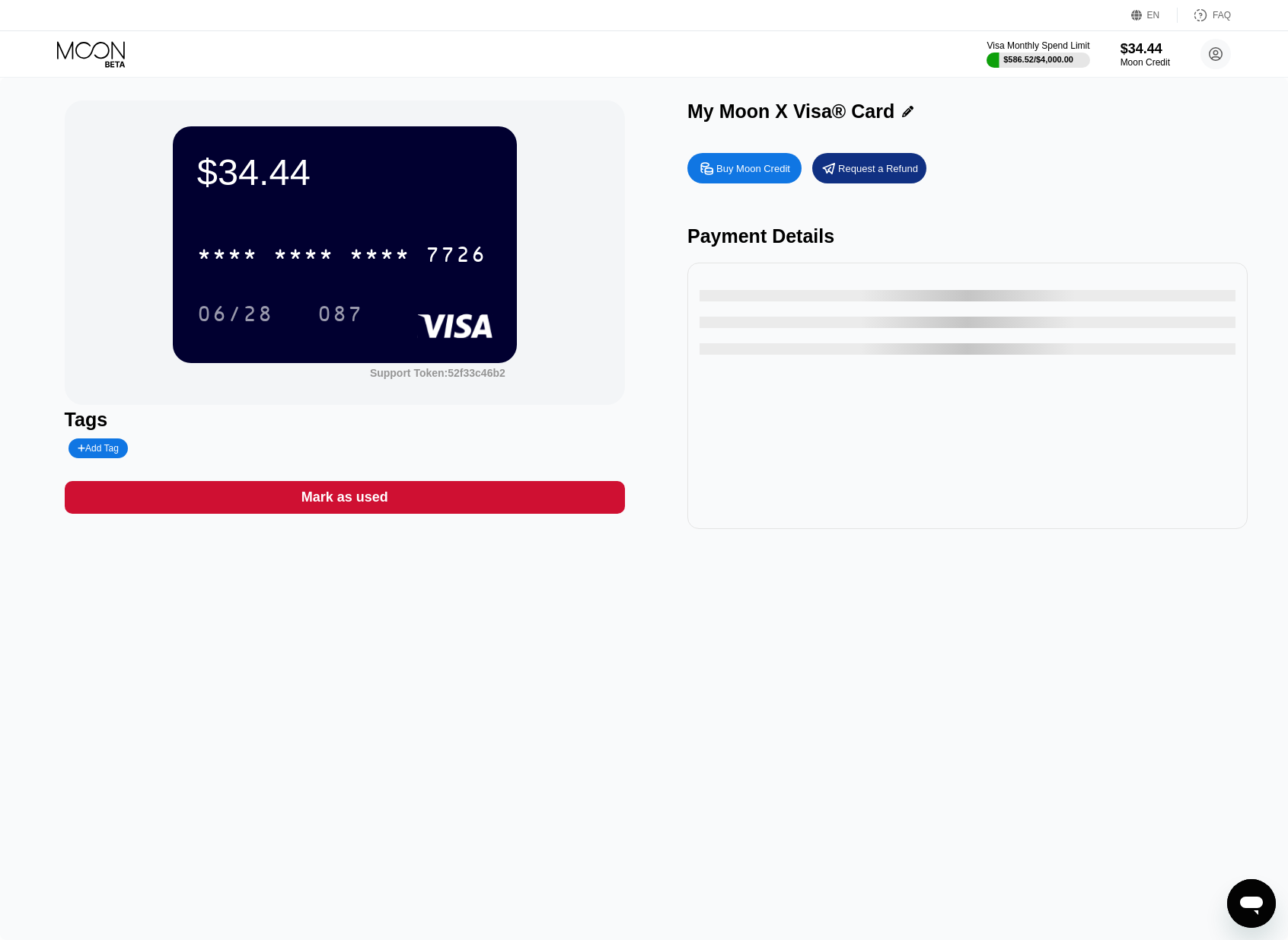
drag, startPoint x: 414, startPoint y: 219, endPoint x: 418, endPoint y: 253, distance: 34.2
click at [414, 222] on div "$34.44 * * * * * * * * * * * * 7726 06/28 087" at bounding box center [345, 244] width 344 height 236
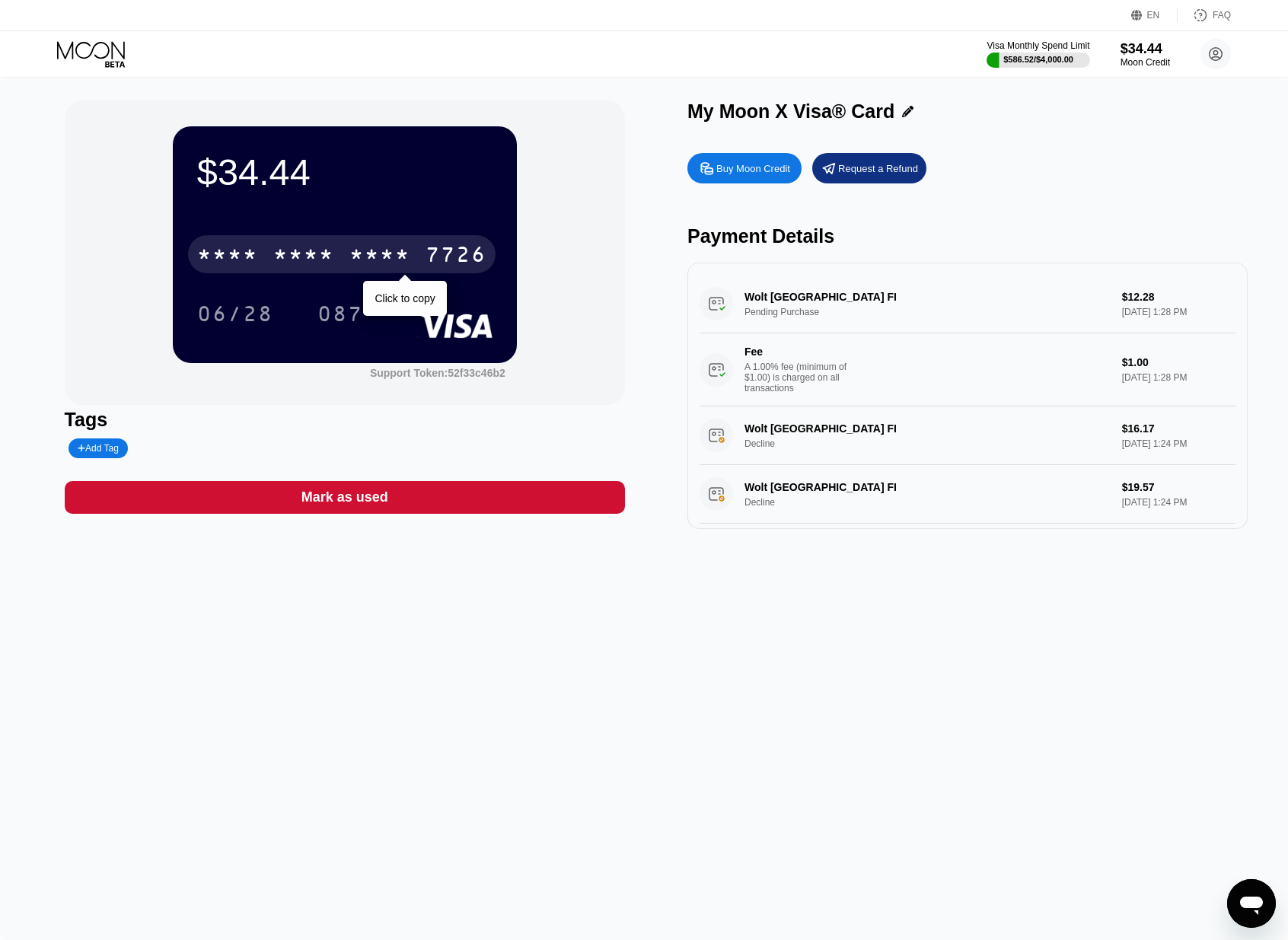
click at [418, 253] on div "* * * * * * * * * * * * 7726" at bounding box center [341, 254] width 307 height 38
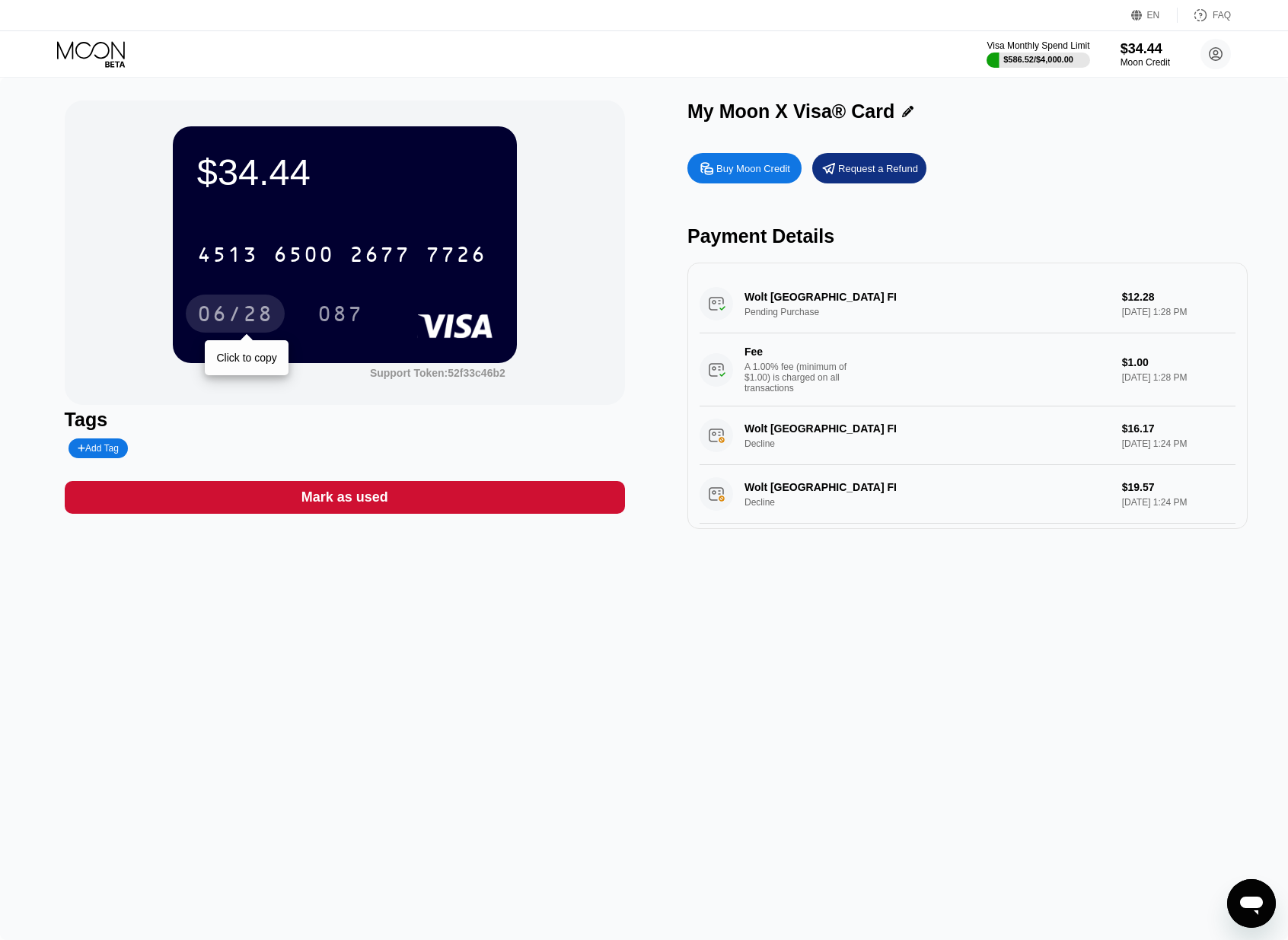
click at [253, 303] on div "06/28" at bounding box center [235, 313] width 99 height 38
click at [253, 304] on div "06/28" at bounding box center [235, 316] width 76 height 24
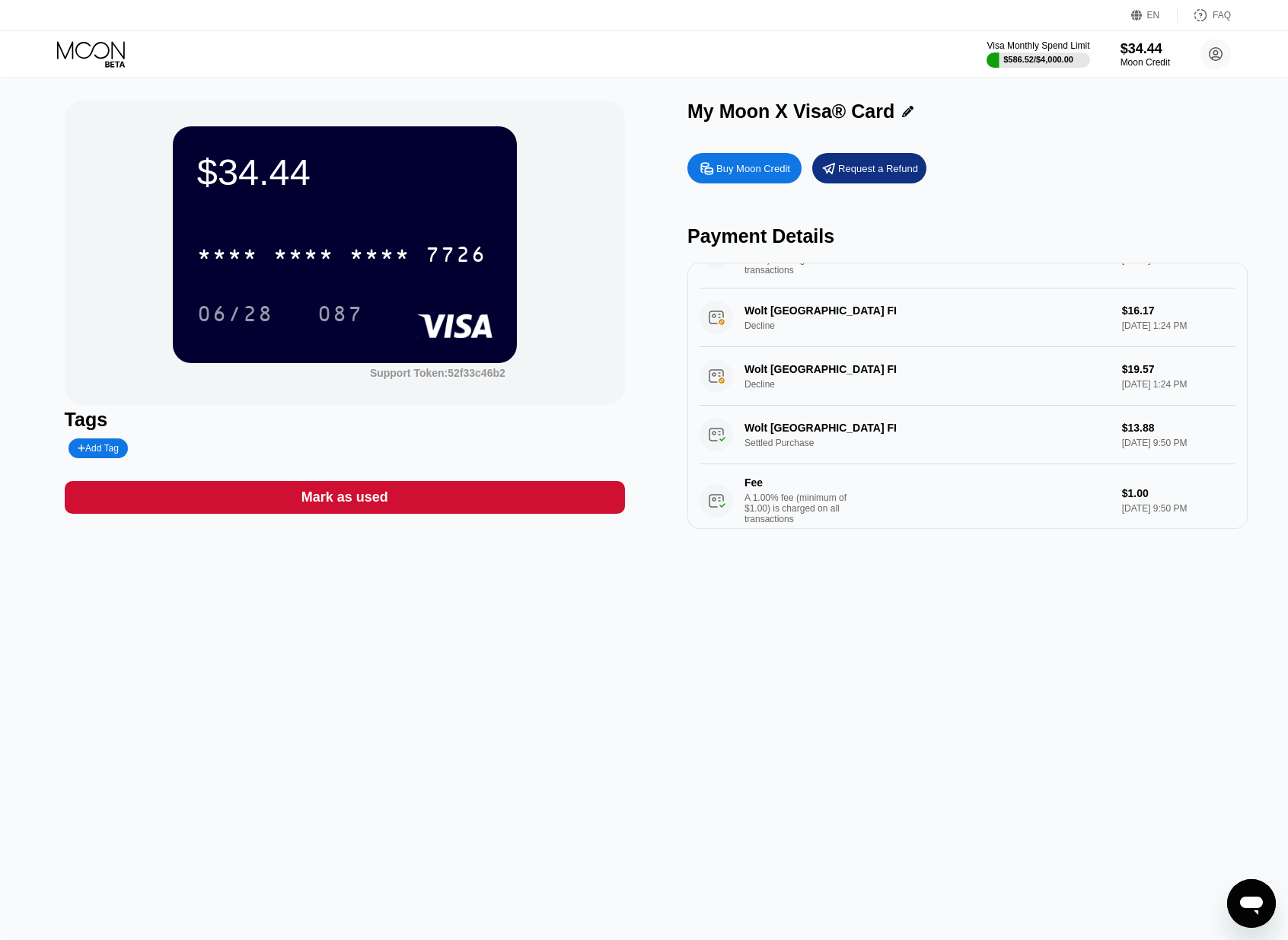
scroll to position [134, 0]
